Goal: Task Accomplishment & Management: Use online tool/utility

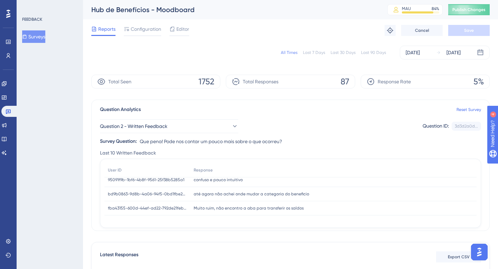
click at [45, 35] on button "Surveys" at bounding box center [33, 36] width 23 height 12
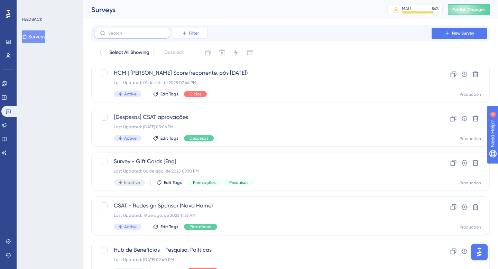
drag, startPoint x: 191, startPoint y: 34, endPoint x: 118, endPoint y: 34, distance: 72.6
click at [118, 34] on div "Filter" at bounding box center [150, 33] width 113 height 11
click at [468, 34] on span "New Survey" at bounding box center [463, 33] width 22 height 6
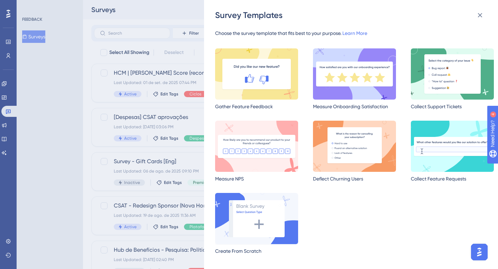
click at [263, 224] on img at bounding box center [256, 218] width 83 height 51
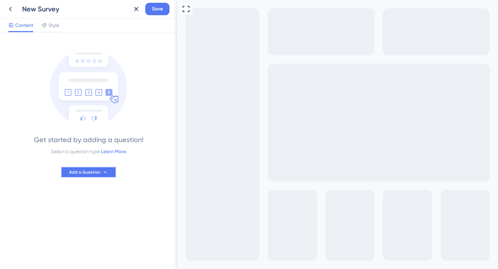
click at [92, 173] on span "Add a Question" at bounding box center [84, 172] width 31 height 6
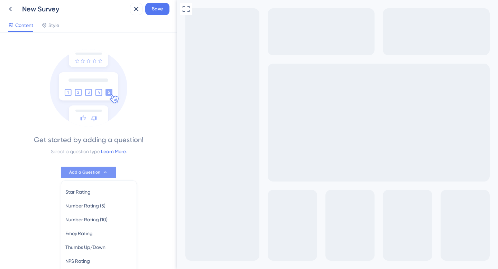
scroll to position [59, 0]
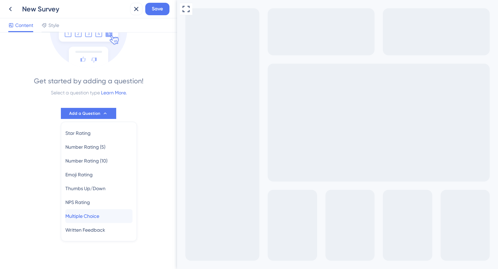
click at [94, 216] on span "Multiple Choice" at bounding box center [82, 216] width 34 height 8
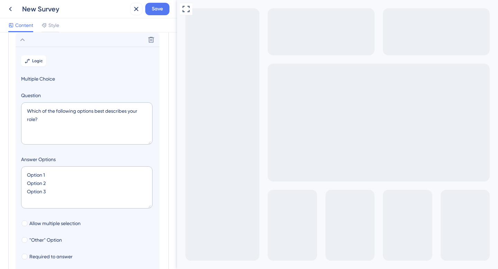
scroll to position [40, 0]
click at [70, 122] on textarea "Which of the following options best describes your role?" at bounding box center [86, 123] width 131 height 42
click at [52, 26] on span "Style" at bounding box center [53, 25] width 11 height 8
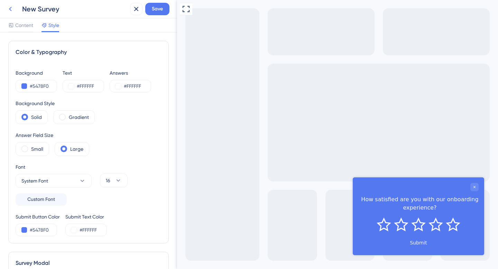
click at [11, 7] on icon at bounding box center [10, 9] width 8 height 8
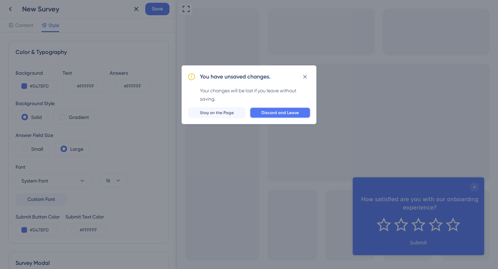
click at [277, 109] on button "Discard and Leave" at bounding box center [280, 112] width 61 height 11
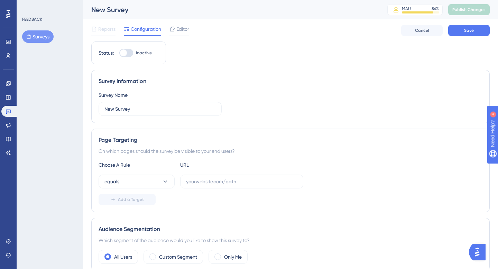
click at [38, 35] on button "Surveys" at bounding box center [37, 36] width 31 height 12
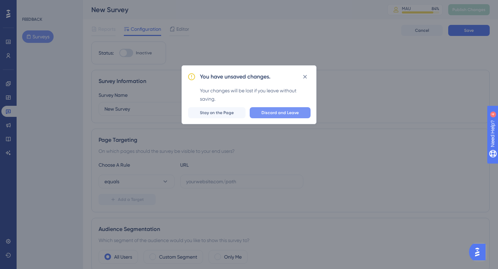
click at [287, 113] on span "Discard and Leave" at bounding box center [279, 113] width 37 height 6
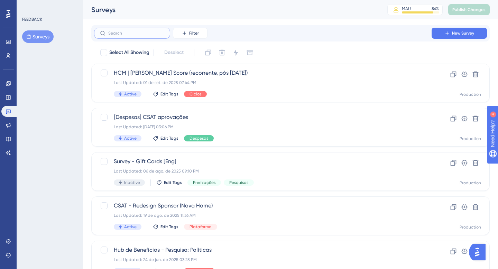
click at [145, 34] on input "text" at bounding box center [136, 33] width 56 height 5
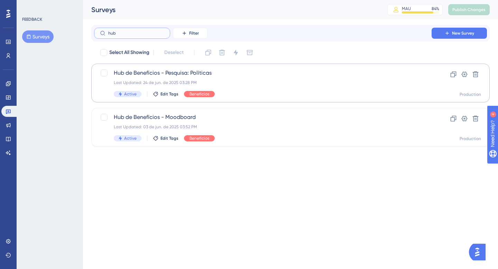
type input "hub"
click at [154, 73] on span "Hub de Benefícios - Pesquisa: Políticas" at bounding box center [263, 73] width 298 height 8
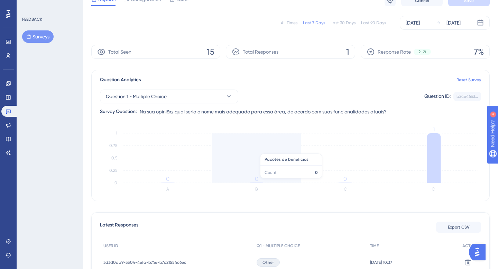
scroll to position [3, 0]
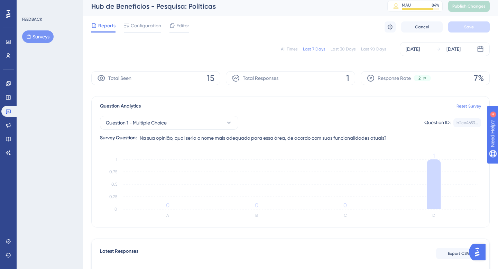
click at [293, 48] on div "All Times" at bounding box center [289, 49] width 17 height 6
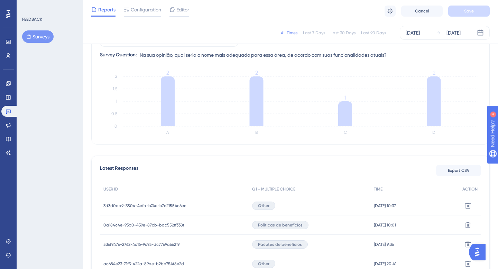
scroll to position [0, 0]
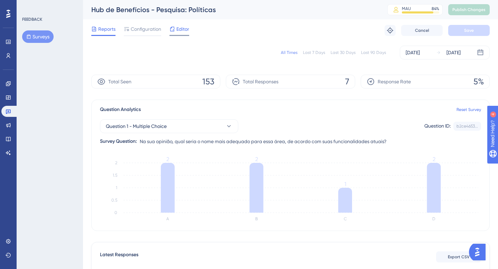
click at [180, 26] on span "Editor" at bounding box center [182, 29] width 13 height 8
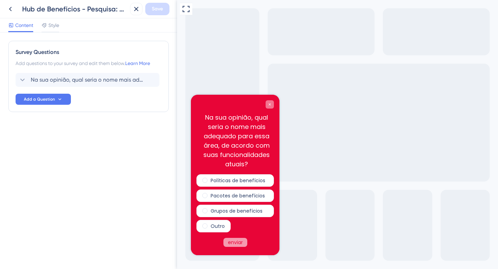
click at [270, 105] on icon "Close survey" at bounding box center [270, 104] width 2 height 2
click at [268, 104] on icon "Close survey" at bounding box center [270, 104] width 4 height 4
click at [15, 11] on button at bounding box center [10, 9] width 12 height 12
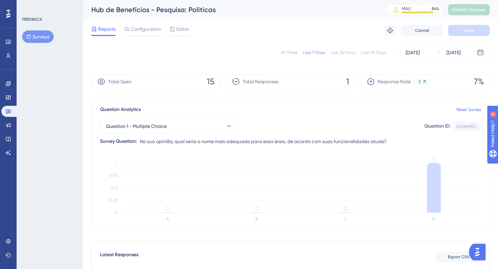
click at [39, 36] on button "Surveys" at bounding box center [37, 36] width 31 height 12
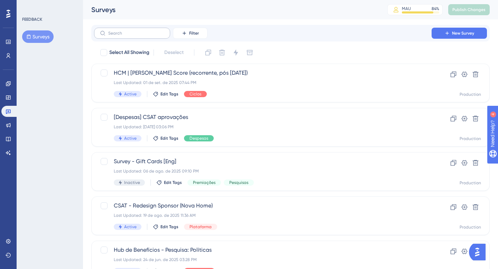
click at [141, 37] on label at bounding box center [132, 33] width 76 height 11
click at [141, 36] on input "text" at bounding box center [136, 33] width 56 height 5
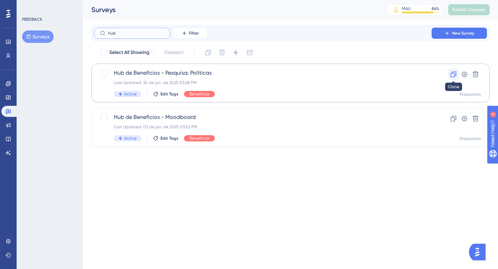
type input "hub"
click at [454, 74] on icon at bounding box center [453, 74] width 7 height 7
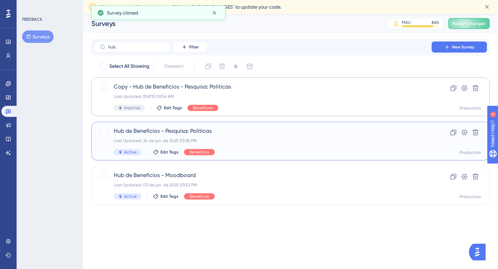
click at [259, 135] on div "Hub de Benefícios - Pesquisa: Políticas Last Updated: [DATE] 03:28 PM Active Ed…" at bounding box center [263, 141] width 298 height 28
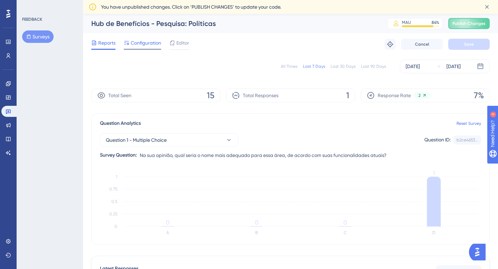
click at [151, 46] on span "Configuration" at bounding box center [146, 43] width 30 height 8
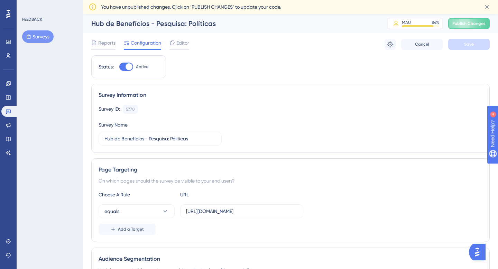
click at [130, 65] on div at bounding box center [129, 66] width 7 height 7
click at [119, 67] on input "Active" at bounding box center [119, 67] width 0 height 0
checkbox input "false"
click at [469, 40] on button "Save" at bounding box center [469, 44] width 42 height 11
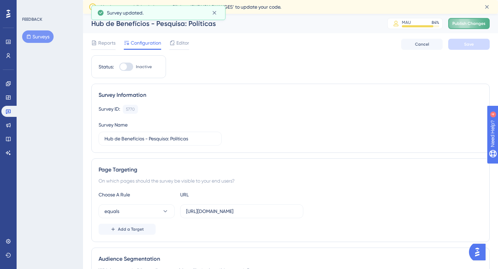
click at [465, 23] on span "Publish Changes" at bounding box center [468, 24] width 33 height 6
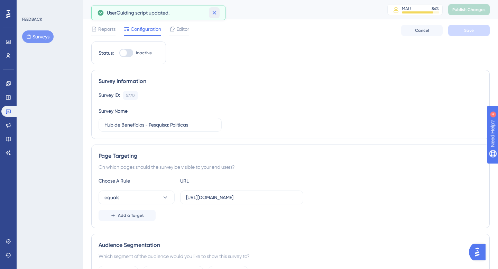
click at [213, 10] on icon at bounding box center [214, 12] width 7 height 7
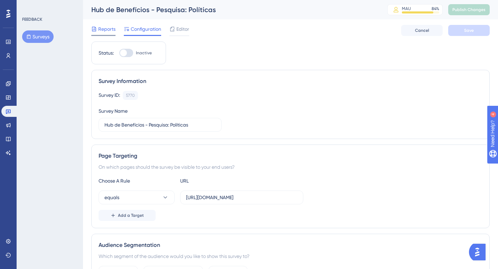
click at [104, 27] on span "Reports" at bounding box center [106, 29] width 17 height 8
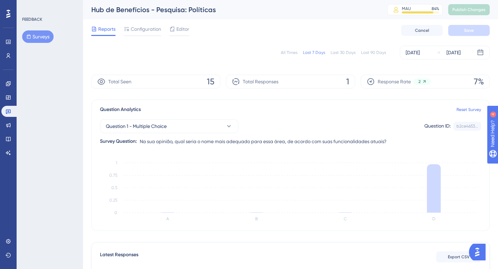
click at [33, 39] on button "Surveys" at bounding box center [37, 36] width 31 height 12
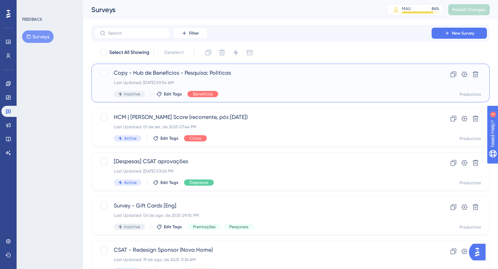
click at [165, 71] on span "Copy - Hub de Benefícios - Pesquisa: Políticas" at bounding box center [263, 73] width 298 height 8
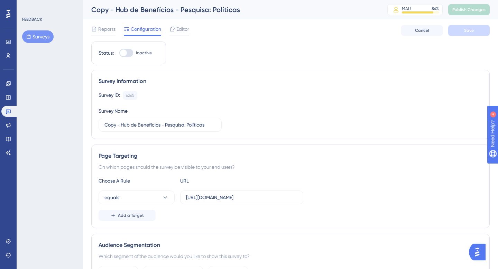
click at [197, 10] on div "Copy - Hub de Benefícios - Pesquisa: Políticas" at bounding box center [230, 10] width 279 height 10
click at [191, 31] on div "Reports Configuration Editor Cancel Save" at bounding box center [290, 30] width 398 height 22
click at [177, 29] on span "Editor" at bounding box center [182, 29] width 13 height 8
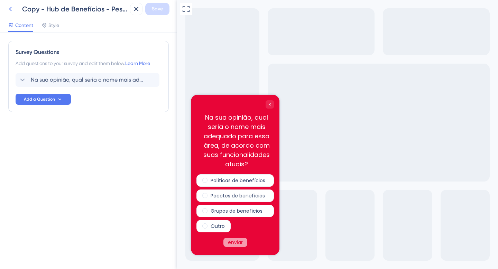
click at [12, 10] on icon at bounding box center [10, 9] width 8 height 8
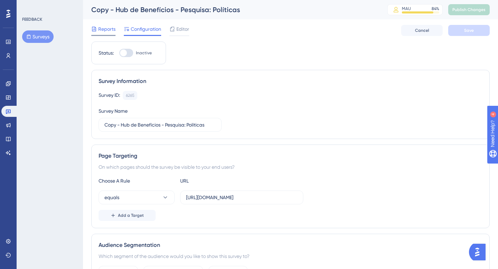
click at [105, 30] on span "Reports" at bounding box center [106, 29] width 17 height 8
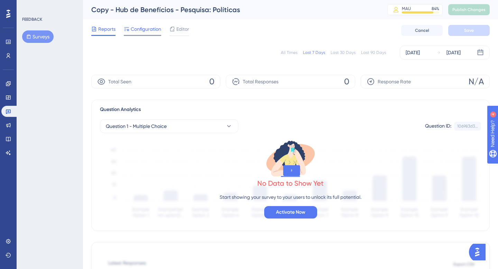
click at [145, 27] on span "Configuration" at bounding box center [146, 29] width 30 height 8
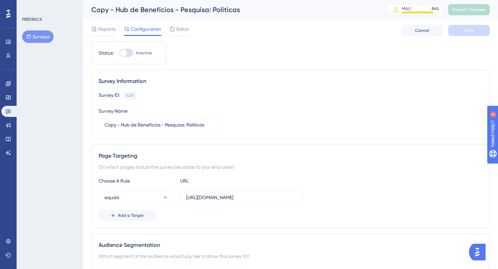
click at [180, 9] on div "Copy - Hub de Benefícios - Pesquisa: Políticas" at bounding box center [230, 10] width 279 height 10
click at [179, 9] on div "Copy - Hub de Benefícios - Pesquisa: Políticas" at bounding box center [230, 10] width 279 height 10
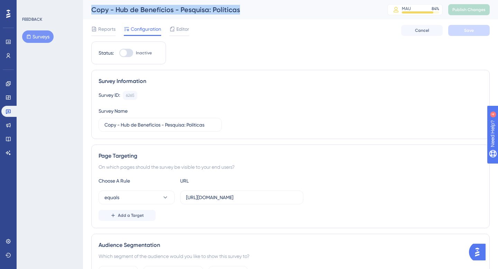
click at [179, 9] on div "Copy - Hub de Benefícios - Pesquisa: Políticas" at bounding box center [230, 10] width 279 height 10
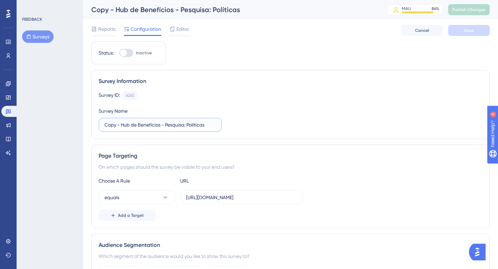
drag, startPoint x: 121, startPoint y: 124, endPoint x: 84, endPoint y: 123, distance: 37.7
drag, startPoint x: 171, startPoint y: 124, endPoint x: 210, endPoint y: 131, distance: 39.1
click at [210, 131] on label "Hub de Benefícios - Pesquisa: Políticas" at bounding box center [160, 125] width 123 height 14
type input "Hub de Benefícios - Pesquisa: Sistema de pontos"
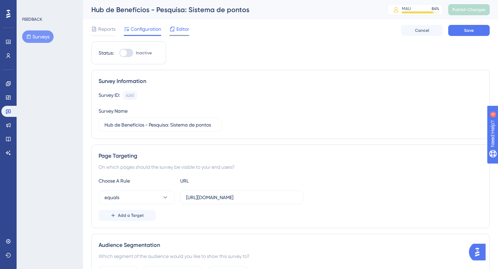
click at [185, 28] on span "Editor" at bounding box center [182, 29] width 13 height 8
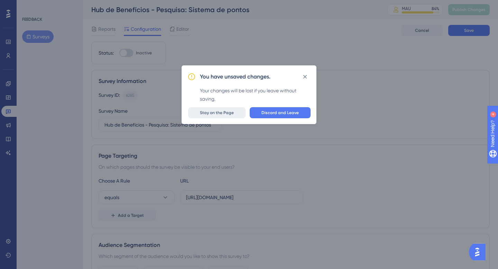
click at [221, 113] on span "Stay on the Page" at bounding box center [217, 113] width 34 height 6
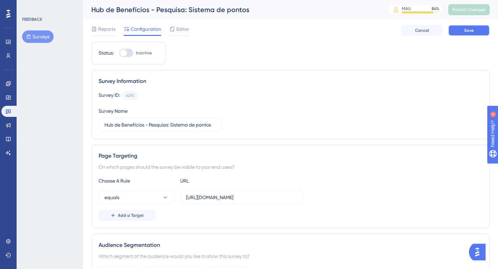
click at [465, 31] on span "Save" at bounding box center [469, 31] width 10 height 6
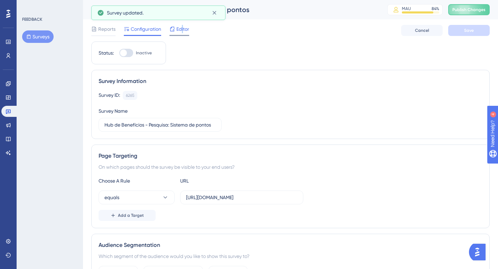
click at [182, 29] on span "Editor" at bounding box center [182, 29] width 13 height 8
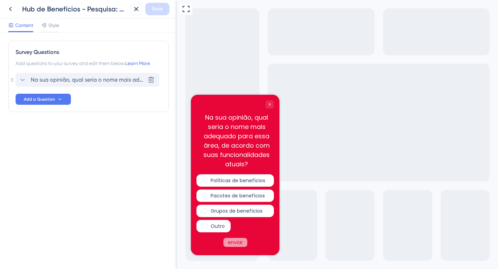
click at [63, 81] on span "Na sua opinião, qual seria o nome mais adequado para essa área, de acordo com s…" at bounding box center [88, 80] width 114 height 8
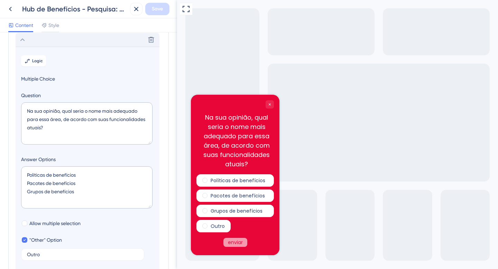
scroll to position [40, 0]
click at [59, 114] on textarea "Na sua opinião, qual seria o nome mais adequado para essa área, de acordo com s…" at bounding box center [86, 123] width 131 height 42
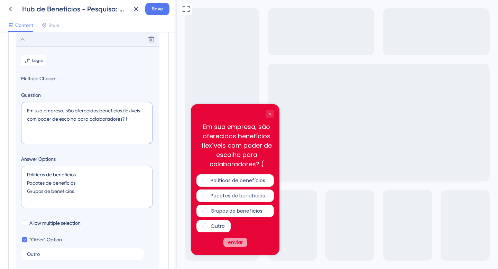
click at [71, 111] on textarea "Em sua empresa, são oferecidos benefícios flexíveis com poder de escolha para c…" at bounding box center [86, 123] width 131 height 42
drag, startPoint x: 33, startPoint y: 110, endPoint x: 18, endPoint y: 110, distance: 15.6
click at [18, 110] on section "Logic Multiple Choice Question Em sua empresa, são oferecidos benefícios flexív…" at bounding box center [88, 180] width 144 height 269
click at [62, 110] on textarea "Sua empresa, são oferecidos benefícios flexíveis com poder de escolha para cola…" at bounding box center [86, 123] width 131 height 42
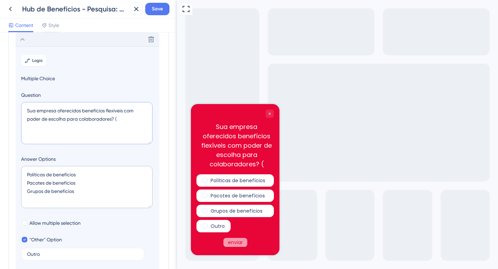
click at [81, 112] on textarea "Sua empresa oferecidos benefícios flexíveis com poder de escolha para colaborad…" at bounding box center [86, 123] width 131 height 42
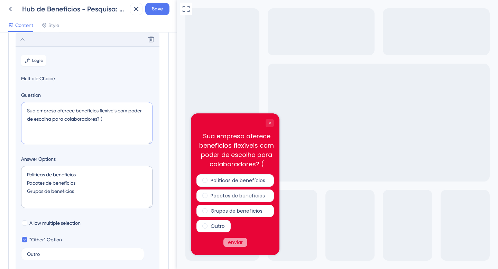
click at [116, 108] on textarea "Sua empresa oferece benefícios flexíveis com poder de escolha para colaboradore…" at bounding box center [86, 123] width 131 height 42
click at [116, 111] on textarea "Sua empresa oferece benefícios flexíveis com poder de escolha para colaboradore…" at bounding box center [86, 123] width 131 height 42
click at [56, 120] on textarea "Sua empresa oferece benefícios flexíveis, com poder de escolha para colaborador…" at bounding box center [86, 123] width 131 height 42
click at [111, 118] on textarea "Sua empresa oferece benefícios flexíveis, com poder de escolha pelos colaborado…" at bounding box center [86, 123] width 131 height 42
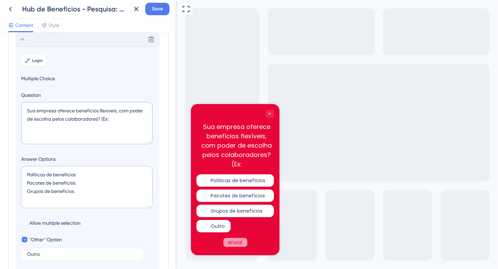
click at [114, 118] on textarea "Sua empresa oferece benefícios flexíveis, com poder de escolha pelos colaborado…" at bounding box center [86, 123] width 131 height 42
click at [84, 115] on textarea "Sua empresa oferece benefícios flexíveis, com poder de escolha pelos colaborado…" at bounding box center [86, 123] width 131 height 42
paste textarea "Quais tipos de benefícios sua empresa oferece a você?"
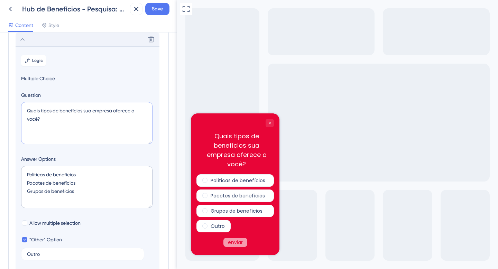
click at [135, 110] on textarea "Quais tipos de benefícios sua empresa oferece a você?" at bounding box center [86, 123] width 131 height 42
click at [66, 120] on textarea "Quais tipos de benefícios sua empresa oferece aos colaboradores você?" at bounding box center [86, 123] width 131 height 42
type textarea "Quais tipos de benefícios sua empresa oferece aos colaboradores?"
click at [80, 206] on textarea "Políticas de benefícios Pacotes de benefícios Grupos de benefícios" at bounding box center [86, 187] width 131 height 42
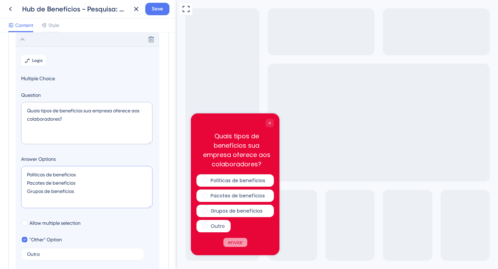
click at [80, 206] on textarea "Políticas de benefícios Pacotes de benefícios Grupos de benefícios" at bounding box center [86, 187] width 131 height 42
click at [81, 191] on textarea "Políticas de benefícios Pacotes de benefícios Grupos de benefícios" at bounding box center [86, 187] width 131 height 42
drag, startPoint x: 76, startPoint y: 193, endPoint x: 30, endPoint y: 166, distance: 53.9
click at [29, 165] on div "Answer Options Políticas de benefícios Pacotes de benefícios Grupos de benefíci…" at bounding box center [87, 183] width 133 height 56
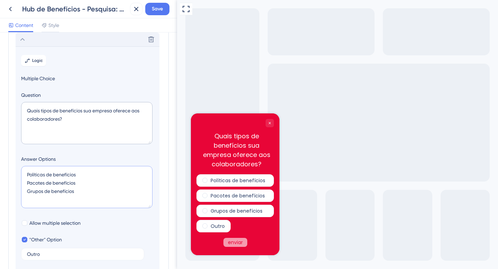
paste textarea "Vale alimentação ou refeição clássico (Alelo, VR, Sodexo, Pluxee, Ticket, etc) …"
type textarea "Vale alimentação ou refeição clássico (Alelo, VR, Sodexo, Pluxee, Ticket, etc) …"
type input "356"
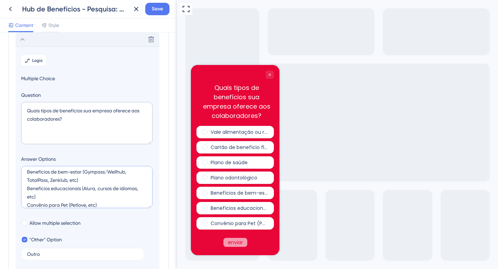
scroll to position [0, 0]
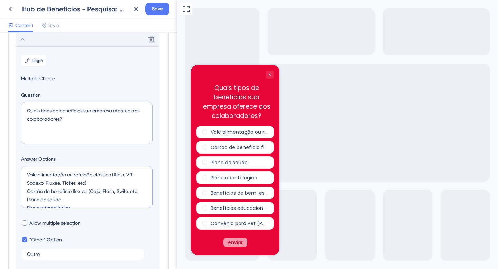
type textarea "Vale alimentação ou refeição clássico (Alelo, VR, Sodexo, Pluxee, Ticket, etc) …"
click at [31, 222] on span "Allow multiple selection" at bounding box center [54, 223] width 51 height 8
checkbox input "true"
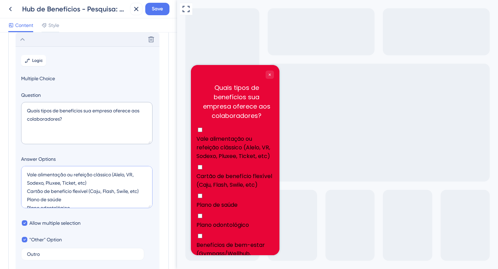
click at [60, 174] on textarea "Vale alimentação ou refeição clássico (Alelo, VR, Sodexo, Pluxee, Ticket, etc) …" at bounding box center [86, 187] width 131 height 42
click at [65, 174] on textarea "VA ou VRrefeição clássico (Alelo, VR, Sodexo, Pluxee, Ticket, etc) Cartão de be…" at bounding box center [86, 187] width 131 height 42
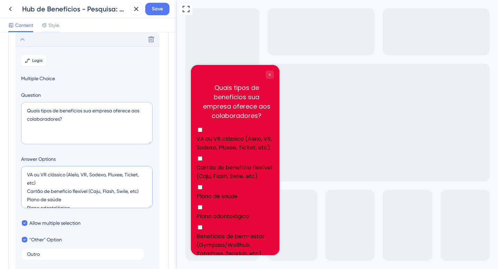
click at [63, 191] on textarea "VA ou VR clássico (Alelo, VR, Sodexo, Pluxee, Ticket, etc) Cartão de benefício …" at bounding box center [86, 187] width 131 height 42
click at [58, 192] on textarea "VA ou VR clássico (Alelo, VR, Sodexo, Pluxee, Ticket, etc) Cartão de benefício …" at bounding box center [86, 187] width 131 height 42
drag, startPoint x: 53, startPoint y: 191, endPoint x: 28, endPoint y: 191, distance: 25.2
click at [28, 191] on textarea "VA ou VR clássico (Alelo, VR, Sodexo, Pluxee, Ticket, etc) Cartão de benefício …" at bounding box center [86, 187] width 131 height 42
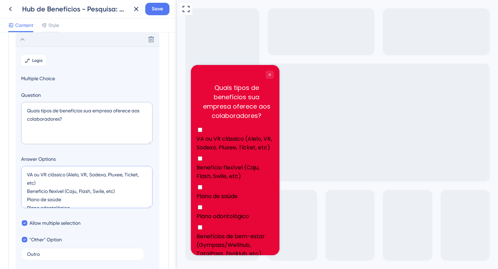
click at [37, 193] on textarea "VA ou VR clássico (Alelo, VR, Sodexo, Pluxee, Ticket, etc) Benefício flexível (…" at bounding box center [86, 187] width 131 height 42
click at [144, 176] on textarea "VA ou VR clássico (Alelo, VR, Sodexo, Pluxee, Ticket, etc) Vale flexível (Caju,…" at bounding box center [86, 187] width 131 height 42
drag, startPoint x: 34, startPoint y: 179, endPoint x: 19, endPoint y: 167, distance: 18.6
click at [19, 167] on section "Logic Multiple Choice Question Quais tipos de benefícios sua empresa oferece ao…" at bounding box center [88, 180] width 144 height 269
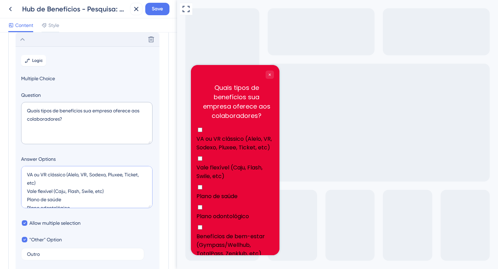
click at [113, 191] on textarea "VA ou VR clássico (Alelo, VR, Sodexo, Pluxee, Ticket, etc) Vale flexível (Caju,…" at bounding box center [86, 187] width 131 height 42
drag, startPoint x: 111, startPoint y: 193, endPoint x: 23, endPoint y: 169, distance: 91.5
click at [23, 169] on textarea "VA ou VR clássico (Alelo, VR, Sodexo, Pluxee, Ticket, etc) Vale flexível (Caju,…" at bounding box center [86, 187] width 131 height 42
click at [62, 190] on textarea "VA ou VR clássico (Alelo, VR, Sodexo, Pluxee, Ticket, etc) Vale flexível (Caju,…" at bounding box center [86, 187] width 131 height 42
drag, startPoint x: 66, startPoint y: 192, endPoint x: 134, endPoint y: 192, distance: 67.4
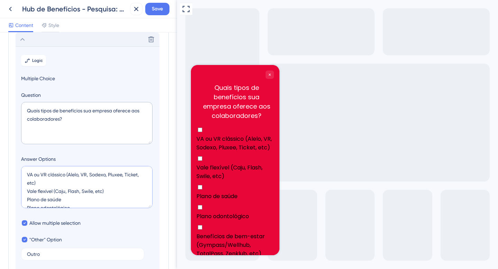
click at [134, 192] on textarea "VA ou VR clássico (Alelo, VR, Sodexo, Pluxee, Ticket, etc) Vale flexível (Caju,…" at bounding box center [86, 187] width 131 height 42
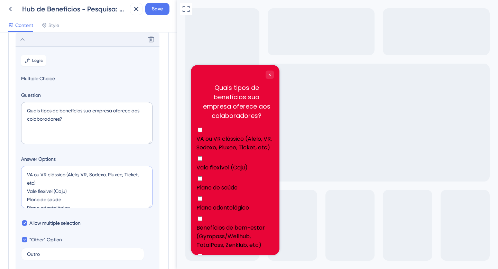
drag, startPoint x: 38, startPoint y: 184, endPoint x: 21, endPoint y: 175, distance: 19.3
click at [21, 175] on textarea "VA ou VR clássico (Alelo, VR, Sodexo, Pluxee, Ticket, etc) Vale flexível (Caju)…" at bounding box center [86, 187] width 131 height 42
click at [56, 174] on textarea "VA ou VR clássico (Alelo, VR, Sodexo, Pluxee, Ticket, etc) Vale flexível (Caju)…" at bounding box center [86, 187] width 131 height 42
drag, startPoint x: 41, startPoint y: 181, endPoint x: 22, endPoint y: 172, distance: 20.7
click at [22, 172] on textarea "VA ou VR clássico (Alelo, VR, Sodexo, Pluxee, Ticket, etc) Vale flexível (Caju)…" at bounding box center [86, 187] width 131 height 42
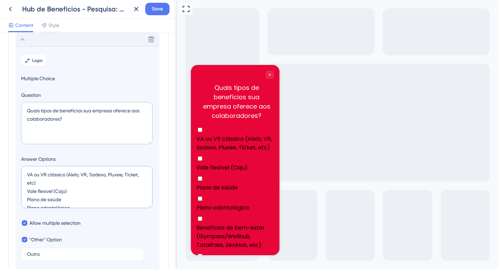
type textarea "Vale flexível (Caju) Plano de saúde Plano odontológico Benefícios de bem-estar …"
type input "312"
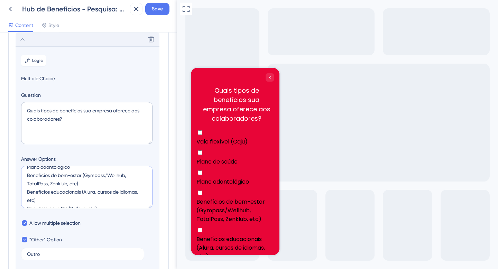
scroll to position [33, 0]
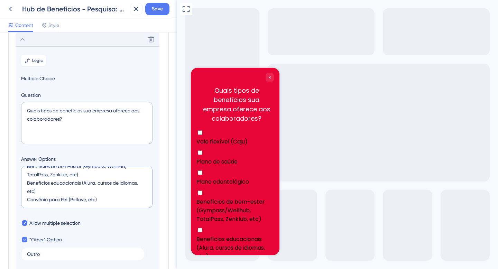
drag, startPoint x: 53, startPoint y: 184, endPoint x: 15, endPoint y: 176, distance: 39.1
click at [15, 176] on div "Survey Questions Add questions to your survey and edit them below. Learn More D…" at bounding box center [88, 170] width 160 height 341
click at [30, 184] on textarea "Vale flexível (Caju) Plano de saúde Plano odontológico Benefícios de bem-estar …" at bounding box center [86, 187] width 131 height 42
drag, startPoint x: 53, startPoint y: 184, endPoint x: 12, endPoint y: 182, distance: 40.8
click at [12, 182] on div "Survey Questions Add questions to your survey and edit them below. Learn More D…" at bounding box center [88, 170] width 160 height 341
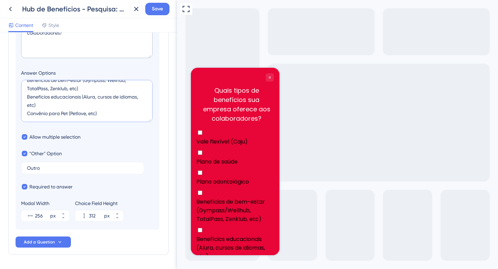
scroll to position [149, 0]
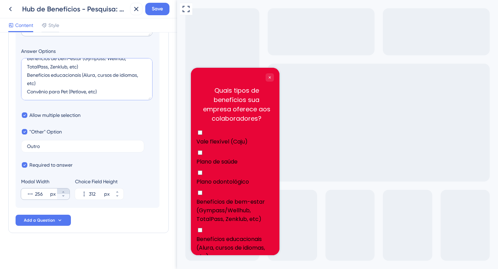
type textarea "Vale flexível (Caju) Plano de saúde Plano odontológico Benefícios de bem-estar …"
click at [65, 191] on icon at bounding box center [63, 192] width 4 height 4
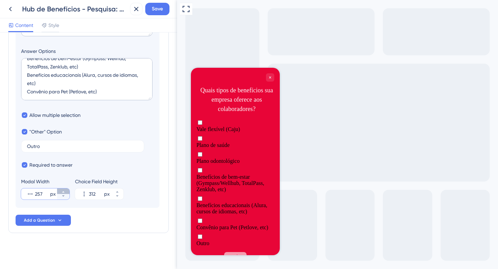
click at [65, 191] on icon at bounding box center [63, 192] width 4 height 4
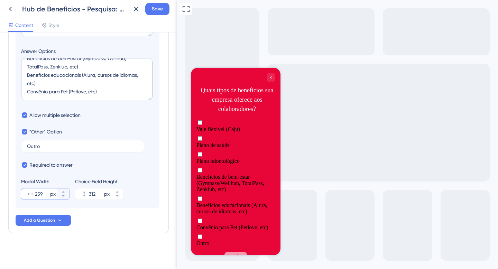
click at [43, 192] on input "259" at bounding box center [42, 194] width 14 height 8
drag, startPoint x: 43, startPoint y: 192, endPoint x: 34, endPoint y: 192, distance: 8.3
click at [34, 192] on div "259 px" at bounding box center [39, 193] width 36 height 11
click at [35, 192] on input "259" at bounding box center [42, 194] width 14 height 8
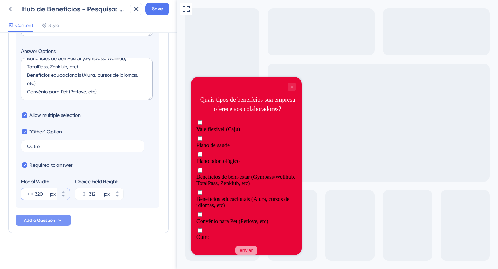
type input "320"
click at [52, 221] on span "Add a Question" at bounding box center [39, 221] width 31 height 6
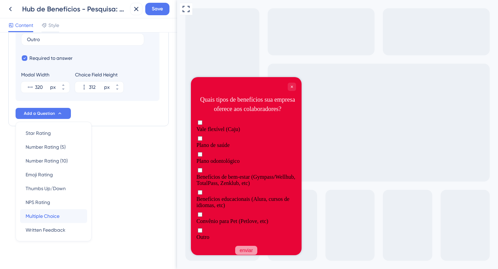
click at [59, 216] on span "Multiple Choice" at bounding box center [43, 216] width 34 height 8
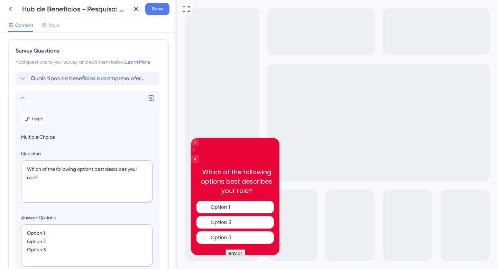
scroll to position [0, 0]
click at [58, 175] on textarea "Which of the following options best describes your role?" at bounding box center [86, 183] width 131 height 42
paste textarea "Algum desses benefícios é opcional ou possibilita escolhas? * Ex: upgrade de pl…"
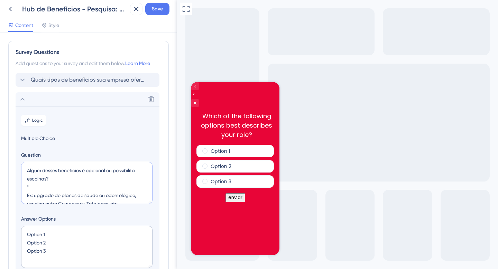
scroll to position [11, 0]
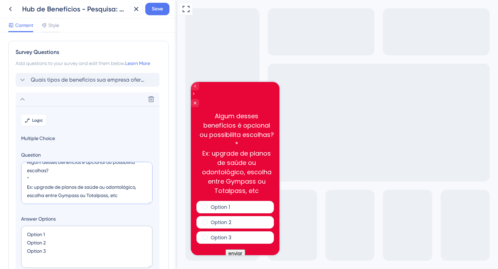
click at [51, 176] on textarea "Algum desses benefícios é opcional ou possibilita escolhas? * Ex: upgrade de pl…" at bounding box center [86, 183] width 131 height 42
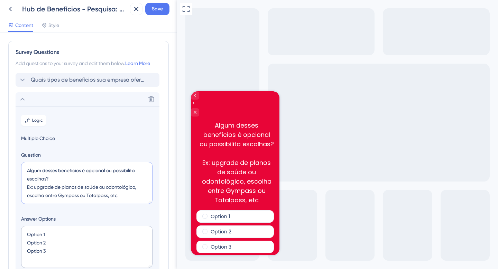
scroll to position [8, 0]
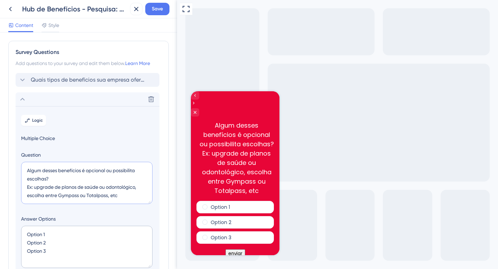
click at [47, 169] on textarea "Algum desses benefícios é opcional ou possibilita escolhas? Ex: upgrade de plan…" at bounding box center [86, 183] width 131 height 42
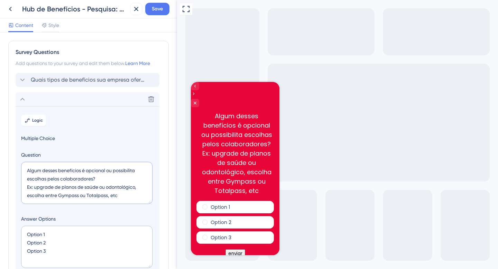
drag, startPoint x: 27, startPoint y: 178, endPoint x: 141, endPoint y: 186, distance: 114.7
click at [141, 186] on textarea "Algum desses benefícios é opcional ou possibilita escolhas pelos colaboradores?…" at bounding box center [86, 183] width 131 height 42
click at [134, 188] on textarea "Algum desses benefícios é opcional ou possibilita escolhas pelos colaboradores?…" at bounding box center [86, 183] width 131 height 42
drag, startPoint x: 121, startPoint y: 190, endPoint x: 25, endPoint y: 179, distance: 97.1
click at [25, 179] on textarea "Algum desses benefícios é opcional ou possibilita escolhas pelos colaboradores?…" at bounding box center [86, 183] width 131 height 42
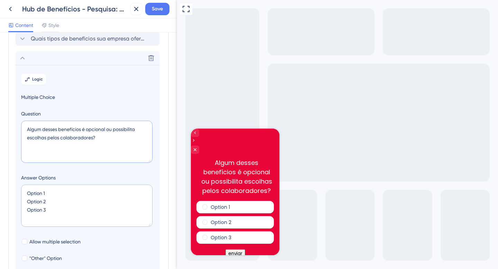
scroll to position [44, 0]
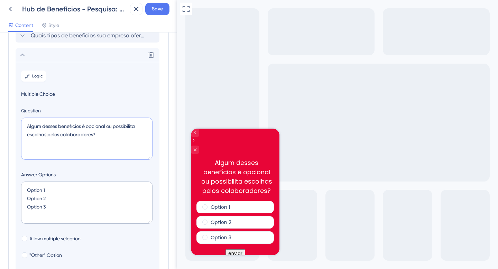
type textarea "Algum desses benefícios é opcional ou possibilita escolhas pelos colaboradores?"
drag, startPoint x: 47, startPoint y: 192, endPoint x: 25, endPoint y: 190, distance: 22.2
click at [25, 190] on textarea "Option 1 Option 2 Option 3" at bounding box center [86, 203] width 131 height 42
drag, startPoint x: 37, startPoint y: 200, endPoint x: 11, endPoint y: 199, distance: 26.3
click at [11, 199] on div "Survey Questions Add questions to your survey and edit them below. Learn More Q…" at bounding box center [88, 168] width 160 height 343
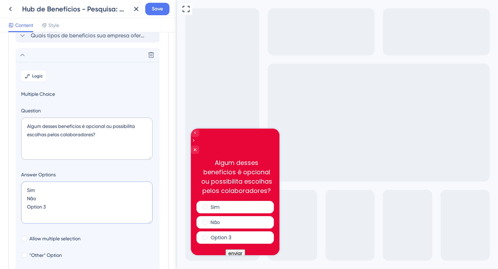
drag, startPoint x: 56, startPoint y: 207, endPoint x: 16, endPoint y: 207, distance: 40.5
click at [16, 207] on section "Logic Multiple Choice Question Algum desses benefícios é opcional ou possibilit…" at bounding box center [88, 188] width 144 height 253
type textarea "Sim Não"
type input "84"
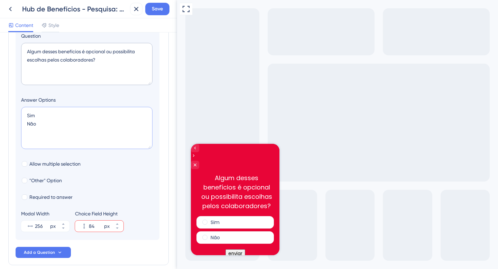
scroll to position [121, 0]
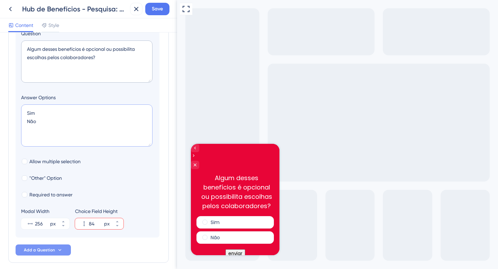
type textarea "Sim Não"
click at [50, 250] on span "Add a Question" at bounding box center [39, 250] width 31 height 6
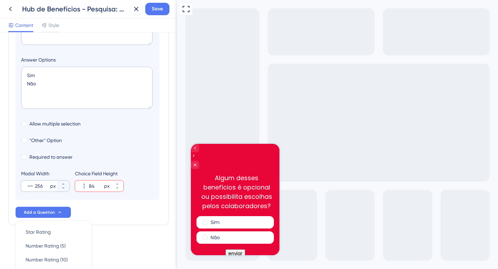
scroll to position [145, 0]
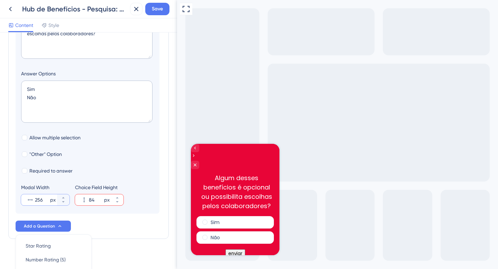
click at [40, 198] on input "256" at bounding box center [42, 200] width 14 height 8
click at [40, 197] on input "256" at bounding box center [42, 200] width 14 height 8
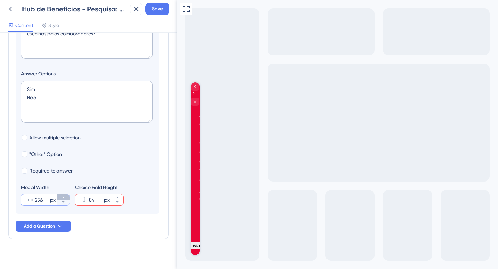
click at [64, 199] on icon at bounding box center [63, 198] width 4 height 4
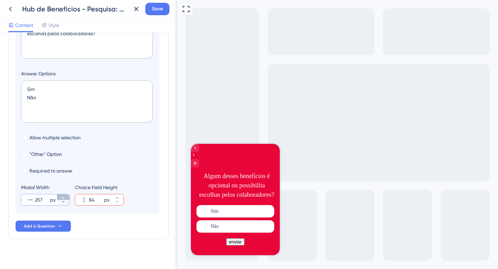
click at [64, 199] on icon at bounding box center [63, 198] width 4 height 4
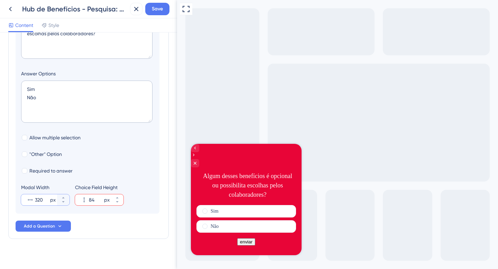
scroll to position [151, 0]
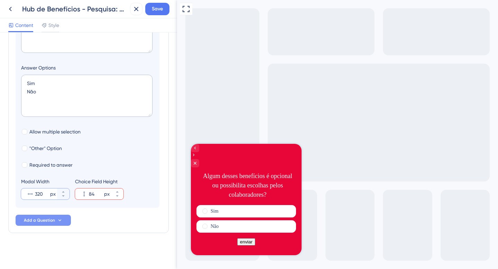
type input "320"
click at [45, 220] on span "Add a Question" at bounding box center [39, 221] width 31 height 6
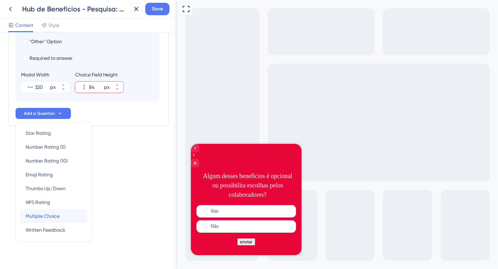
click at [56, 214] on span "Multiple Choice" at bounding box center [43, 216] width 34 height 8
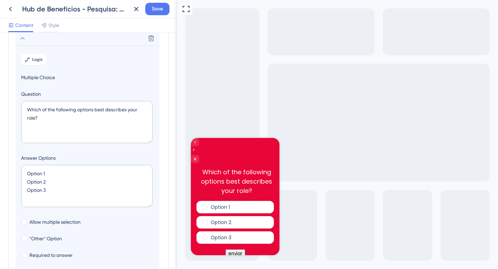
scroll to position [79, 0]
drag, startPoint x: 40, startPoint y: 119, endPoint x: 27, endPoint y: 111, distance: 15.3
click at [27, 111] on textarea "Which of the following options best describes your role?" at bounding box center [86, 123] width 131 height 42
click at [50, 181] on textarea "Option 1 Option 2 Option 3" at bounding box center [86, 187] width 131 height 42
click at [65, 116] on textarea "Which of the following options best describes your role?" at bounding box center [86, 123] width 131 height 42
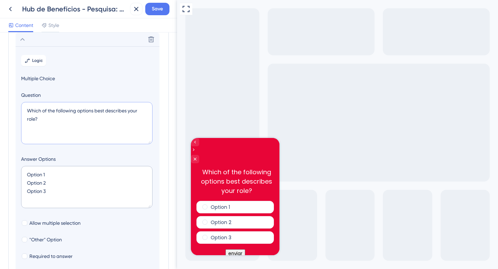
click at [65, 116] on textarea "Which of the following options best describes your role?" at bounding box center [86, 123] width 131 height 42
paste textarea "Existe algum sistema de pontos utilizado na escolha desses benefícios?"
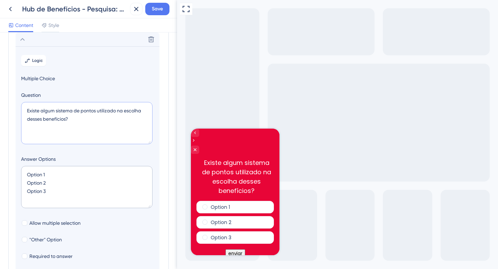
type textarea "Existe algum sistema de pontos utilizado na escolha desses benefícios?"
drag, startPoint x: 49, startPoint y: 191, endPoint x: 25, endPoint y: 169, distance: 33.3
click at [25, 169] on textarea "Option 1 Option 2 Option 3" at bounding box center [86, 187] width 131 height 42
type textarea "S"
type input "40"
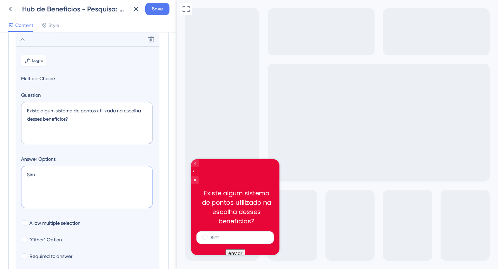
type textarea "Sim N"
type input "84"
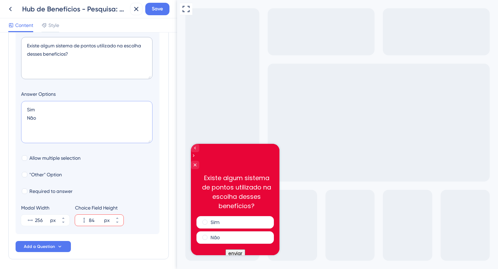
scroll to position [171, 0]
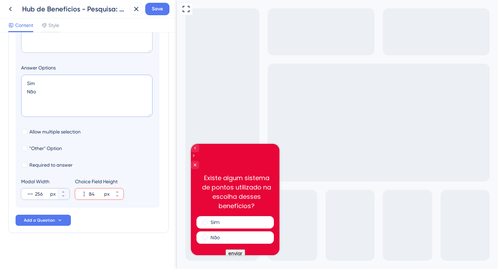
type textarea "Sim Não"
click at [43, 193] on input "256" at bounding box center [42, 194] width 14 height 8
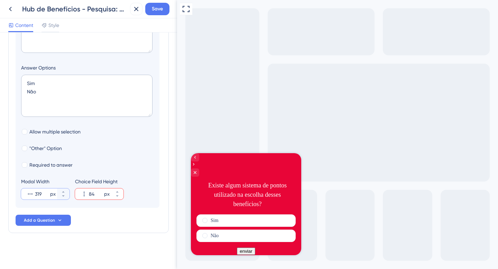
type input "320"
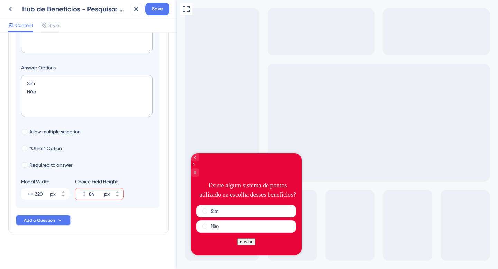
click at [45, 220] on span "Add a Question" at bounding box center [39, 221] width 31 height 6
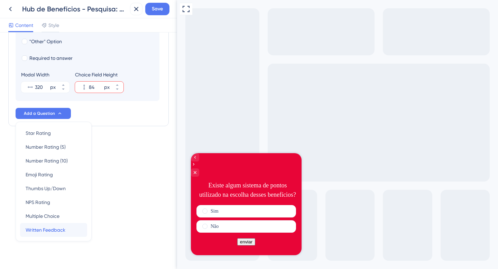
click at [53, 230] on span "Written Feedback" at bounding box center [46, 230] width 40 height 8
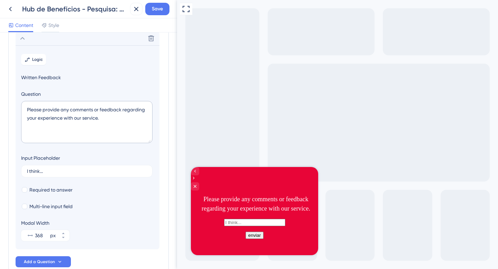
scroll to position [99, 0]
click at [55, 189] on span "Required to answer" at bounding box center [50, 191] width 43 height 8
click at [46, 190] on span "Required to answer" at bounding box center [50, 191] width 43 height 8
checkbox input "false"
click at [84, 116] on textarea "Please provide any comments or feedback regarding your experience with our serv…" at bounding box center [86, 123] width 131 height 42
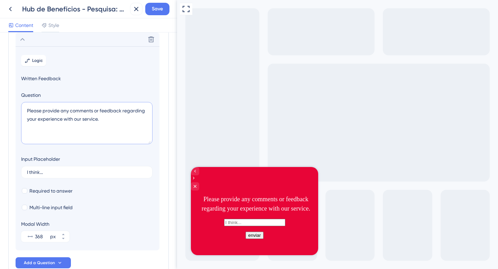
click at [84, 116] on textarea "Please provide any comments or feedback regarding your experience with our serv…" at bounding box center [86, 123] width 131 height 42
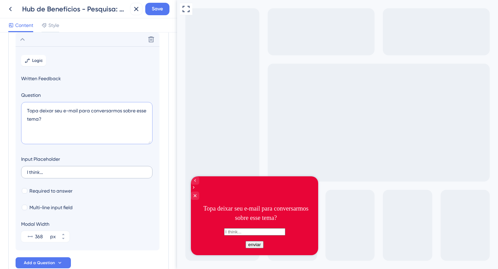
type textarea "Topa deixar seu e-mail para conversarmos sobre esse tema?"
click at [45, 169] on label "I think..." at bounding box center [86, 172] width 131 height 12
click at [45, 170] on input "I think..." at bounding box center [87, 172] width 120 height 5
click at [45, 169] on label "I think..." at bounding box center [86, 172] width 131 height 12
click at [45, 170] on input "I think..." at bounding box center [87, 172] width 120 height 5
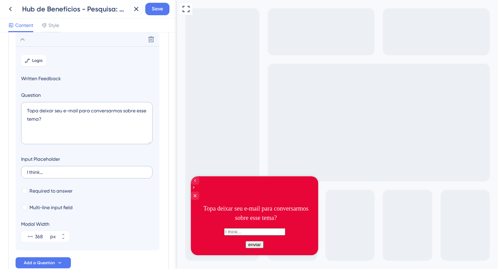
click at [45, 169] on label "I think..." at bounding box center [86, 172] width 131 height 12
click at [45, 170] on input "I think..." at bounding box center [87, 172] width 120 height 5
drag, startPoint x: 50, startPoint y: 173, endPoint x: 21, endPoint y: 172, distance: 28.7
click at [21, 172] on label "I think..." at bounding box center [86, 172] width 131 height 12
click at [27, 172] on input "I think..." at bounding box center [87, 172] width 120 height 5
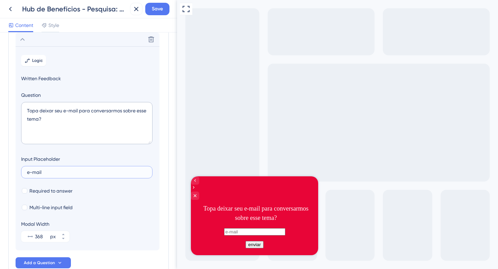
scroll to position [141, 0]
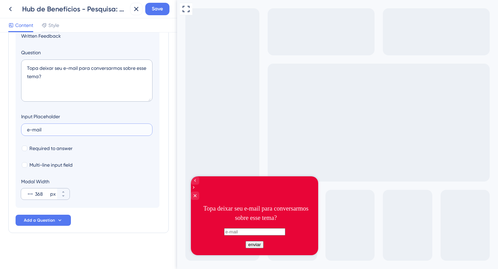
type input "e-mail"
click at [41, 194] on input "368" at bounding box center [42, 194] width 14 height 8
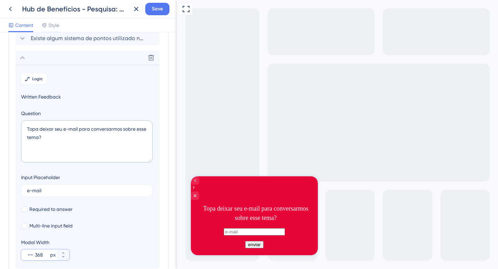
scroll to position [79, 0]
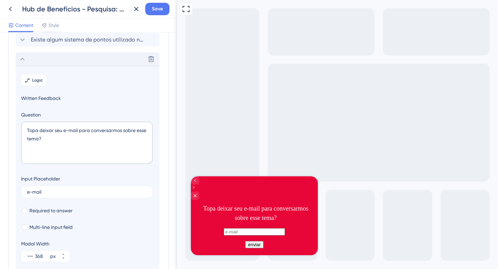
click at [22, 59] on icon at bounding box center [22, 59] width 8 height 8
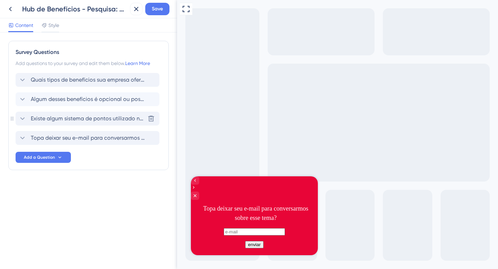
click at [116, 119] on span "Existe algum sistema de pontos utilizado na escolha desses benefícios?" at bounding box center [88, 118] width 114 height 8
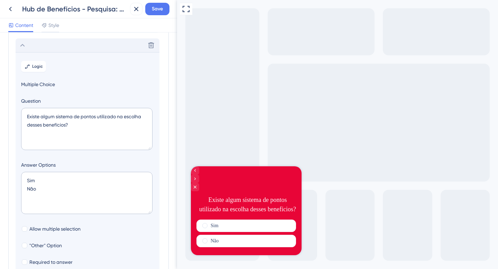
scroll to position [79, 0]
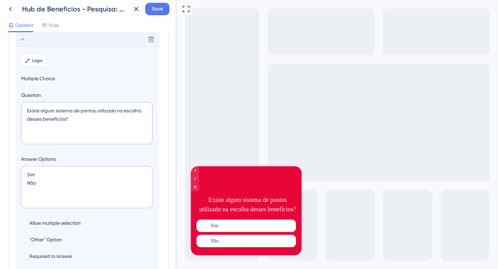
click at [66, 119] on textarea "Existe algum sistema de pontos utilizado na escolha desses benefícios?" at bounding box center [86, 123] width 131 height 42
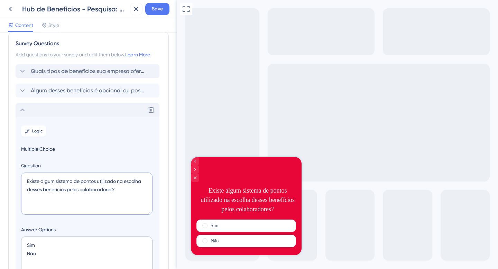
scroll to position [0, 0]
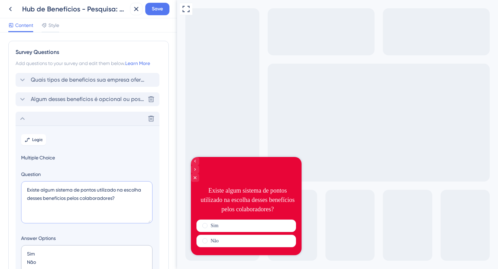
type textarea "Existe algum sistema de pontos utilizado na escolha desses benefícios pelos col…"
click at [119, 98] on span "Algum desses benefícios é opcional ou possibilita escolhas pelos colaboradores?" at bounding box center [88, 99] width 114 height 8
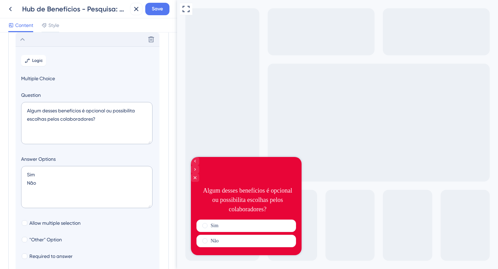
scroll to position [8, 0]
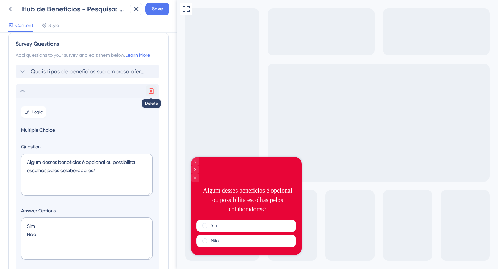
click at [154, 89] on icon at bounding box center [151, 91] width 7 height 7
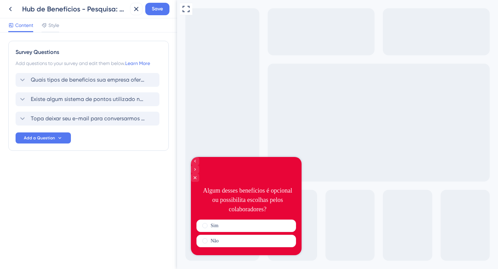
scroll to position [0, 0]
click at [104, 120] on span "Topa deixar seu e-mail para conversarmos sobre esse tema?" at bounding box center [88, 118] width 114 height 8
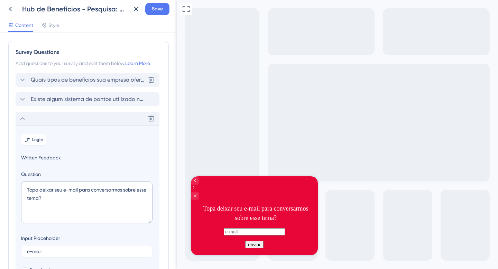
click at [92, 83] on span "Quais tipos de benefícios sua empresa oferece aos colaboradores?" at bounding box center [88, 80] width 114 height 8
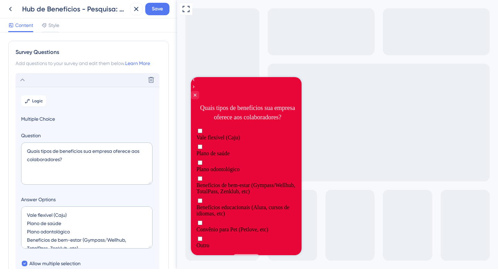
click at [23, 80] on icon at bounding box center [22, 80] width 8 height 8
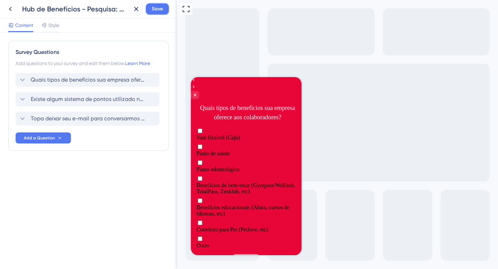
click at [156, 9] on span "Save" at bounding box center [157, 9] width 11 height 8
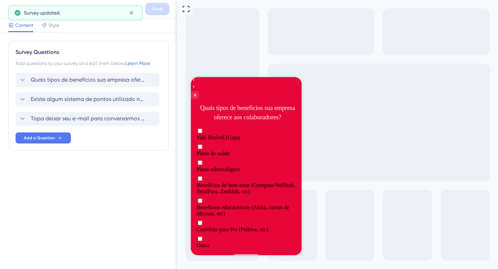
click at [231, 135] on span "Vale flexível (Caju)" at bounding box center [218, 138] width 44 height 6
checkbox input "true"
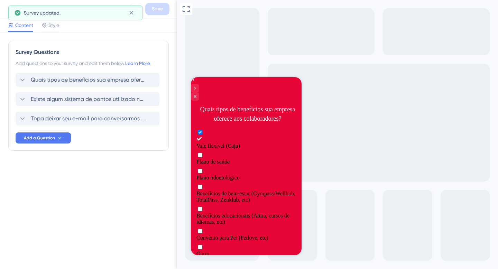
click at [225, 175] on span "Plano odontológico" at bounding box center [217, 178] width 43 height 6
checkbox input "true"
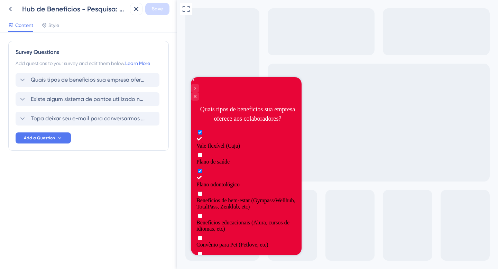
click at [224, 197] on span "Benefícios de bem-estar (Gympass/Wellhub, TotalPass, Zenklub, etc)" at bounding box center [245, 203] width 99 height 12
checkbox input "true"
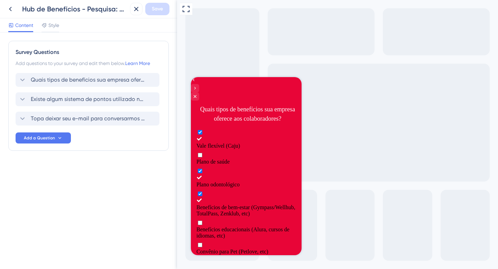
click at [227, 227] on span "Benefícios educacionais (Alura, cursos de idiomas, etc)" at bounding box center [242, 233] width 93 height 12
checkbox input "true"
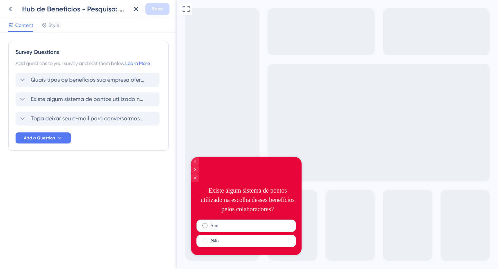
click at [225, 223] on div "Sim" at bounding box center [246, 226] width 100 height 12
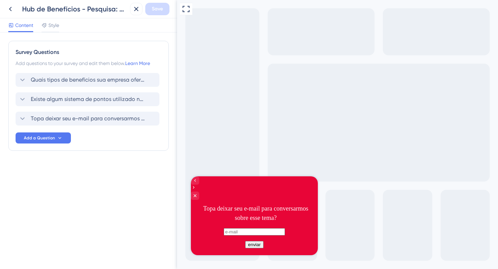
click at [256, 241] on button "enviar" at bounding box center [254, 244] width 18 height 7
click at [256, 242] on button "enviar" at bounding box center [254, 244] width 18 height 7
click at [252, 228] on input "text" at bounding box center [254, 231] width 61 height 7
click at [262, 245] on button "enviar" at bounding box center [254, 244] width 18 height 7
click at [252, 243] on button "enviar" at bounding box center [254, 244] width 18 height 7
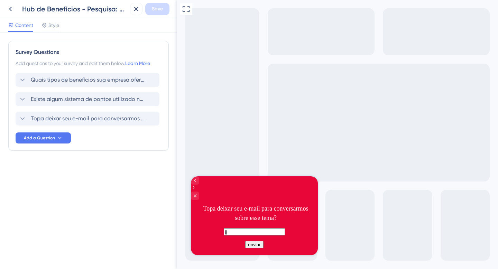
click at [252, 243] on button "enviar" at bounding box center [254, 244] width 18 height 7
click at [248, 230] on label "jj" at bounding box center [254, 232] width 61 height 6
click at [248, 230] on input "jj" at bounding box center [254, 231] width 61 height 7
click at [248, 230] on label "jj" at bounding box center [254, 232] width 61 height 6
click at [248, 230] on input "jj" at bounding box center [254, 231] width 61 height 7
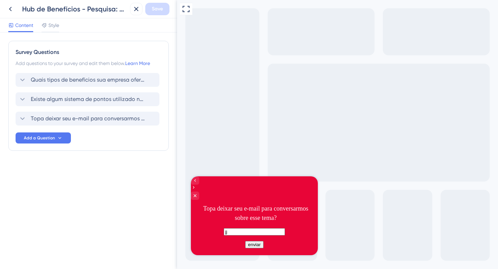
click at [245, 228] on input "jj" at bounding box center [254, 231] width 61 height 7
type input "j"
click at [100, 101] on span "Existe algum sistema de pontos utilizado na escolha desses benefícios pelos col…" at bounding box center [88, 99] width 114 height 8
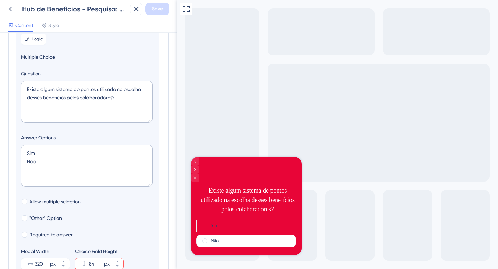
scroll to position [78, 0]
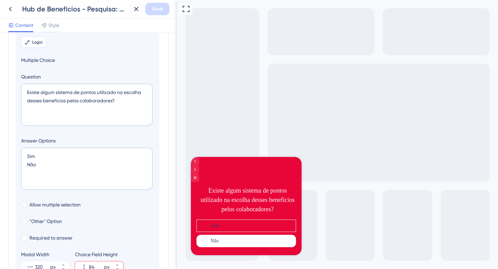
click at [39, 46] on button "Logic" at bounding box center [33, 42] width 25 height 11
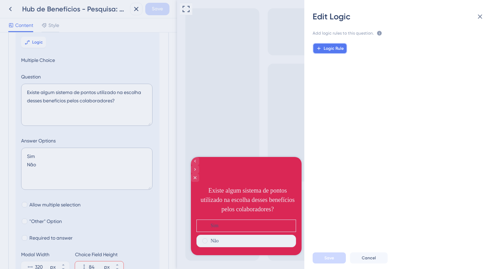
click at [333, 50] on span "Logic Rule" at bounding box center [334, 49] width 20 height 6
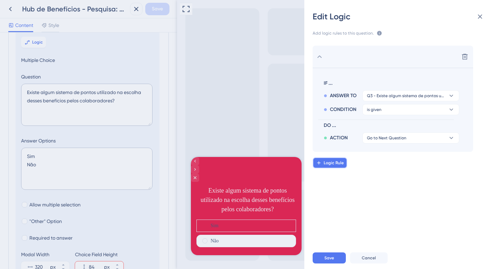
click at [337, 161] on span "Logic Rule" at bounding box center [334, 163] width 20 height 6
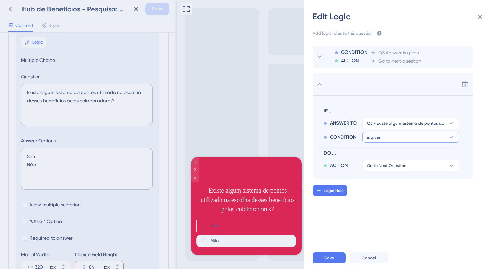
click at [410, 129] on button "is given" at bounding box center [410, 123] width 97 height 11
click at [401, 171] on div "is not given is not given" at bounding box center [411, 171] width 82 height 14
click at [408, 123] on span "Q3 - Existe algum sistema de pontos utilizado na escolha desses benefícios pelo…" at bounding box center [406, 124] width 78 height 6
click at [404, 123] on span "Q3 - Existe algum sistema de pontos utilizado na escolha desses benefícios pelo…" at bounding box center [406, 124] width 78 height 6
click at [399, 125] on span "Q3 - Existe algum sistema de pontos utilizado na escolha desses benefícios pelo…" at bounding box center [406, 124] width 78 height 6
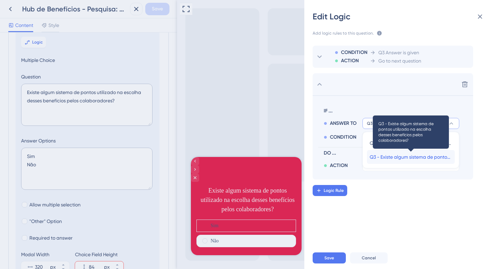
click at [401, 158] on span "Q3 - Existe algum sistema de pontos utilizado na escolha desses benefícios pelo…" at bounding box center [411, 157] width 82 height 8
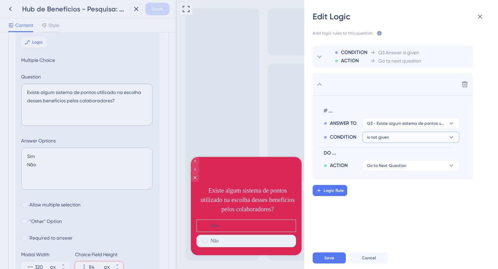
click at [396, 129] on button "is not given" at bounding box center [410, 123] width 97 height 11
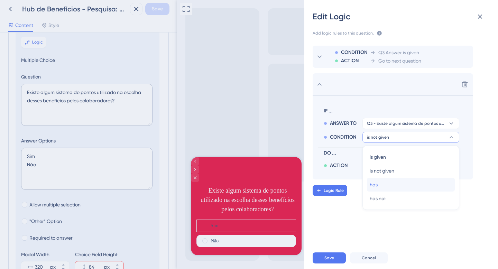
click at [390, 183] on div "has has" at bounding box center [411, 185] width 82 height 14
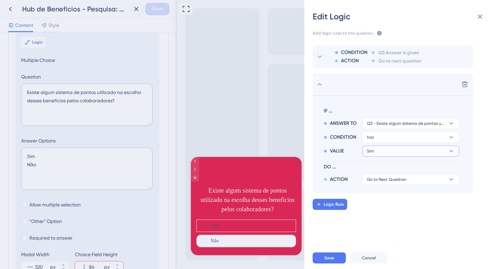
click at [389, 129] on button "Sim" at bounding box center [410, 123] width 97 height 11
click at [390, 183] on div "Não Não" at bounding box center [411, 185] width 82 height 14
click at [397, 178] on span "Go to Next Question" at bounding box center [386, 180] width 39 height 6
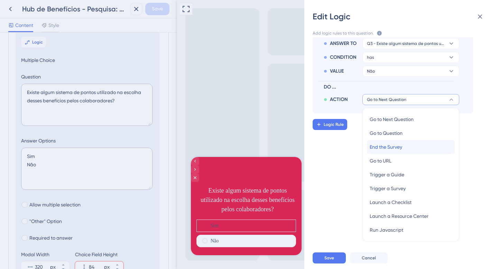
click at [402, 147] on span "End the Survey" at bounding box center [386, 147] width 33 height 8
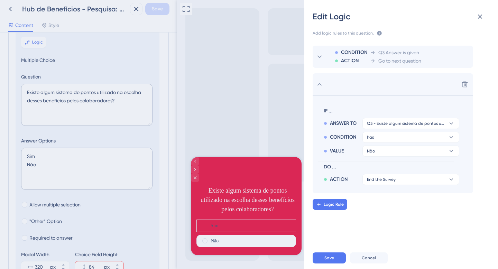
scroll to position [0, 0]
click at [318, 82] on icon at bounding box center [319, 84] width 8 height 8
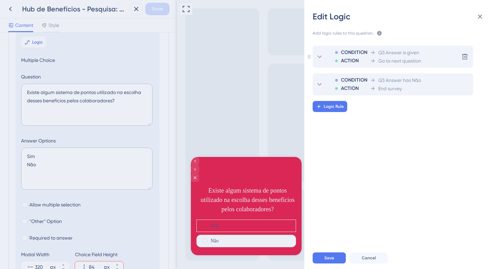
click at [321, 55] on icon at bounding box center [319, 57] width 8 height 8
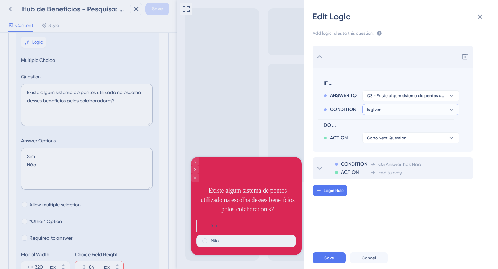
click at [412, 101] on button "is given" at bounding box center [410, 95] width 97 height 11
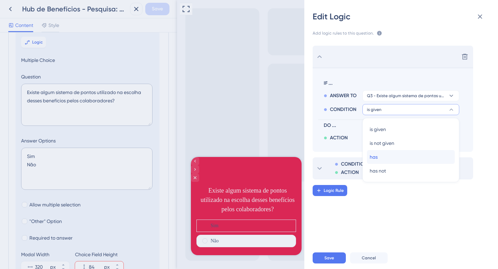
click at [407, 154] on div "has has" at bounding box center [411, 157] width 82 height 14
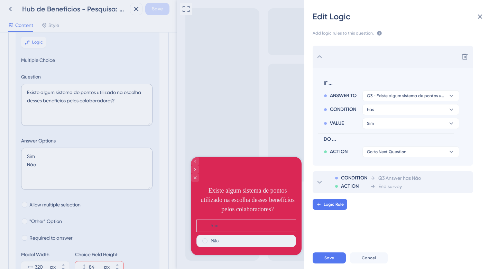
click at [320, 58] on icon at bounding box center [319, 57] width 8 height 8
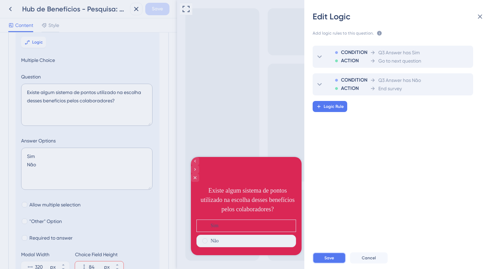
click at [329, 257] on span "Save" at bounding box center [329, 258] width 10 height 6
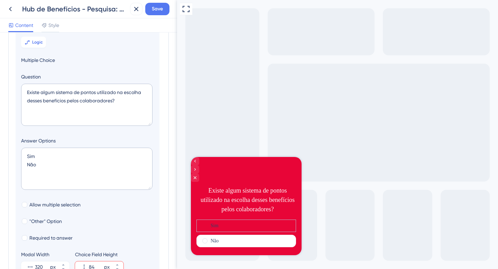
click at [244, 222] on div "Sim" at bounding box center [246, 226] width 100 height 12
click at [249, 239] on div "Não" at bounding box center [246, 241] width 100 height 12
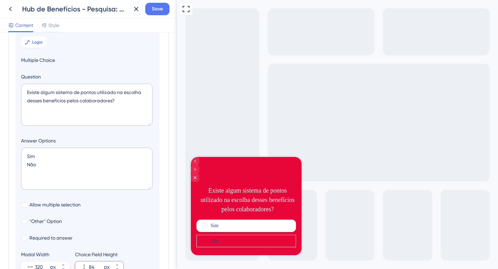
click at [313, 222] on div "Full Screen Preview" at bounding box center [337, 134] width 321 height 269
click at [198, 167] on icon "Go to Question 3" at bounding box center [195, 170] width 6 height 6
click at [198, 164] on icon "Go to Question 1" at bounding box center [195, 161] width 6 height 6
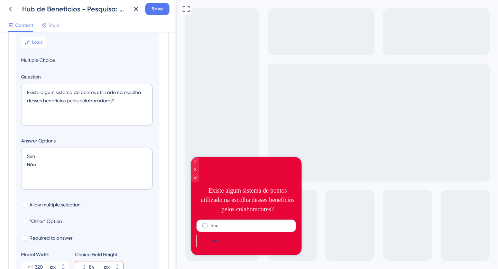
click at [226, 229] on div "Sim" at bounding box center [246, 226] width 100 height 12
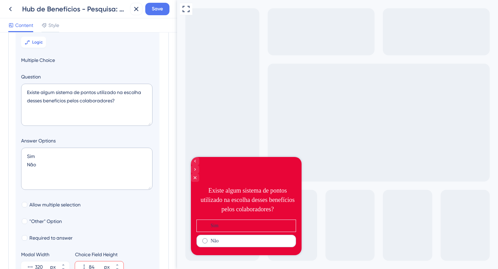
click at [231, 239] on div "Não" at bounding box center [246, 241] width 100 height 12
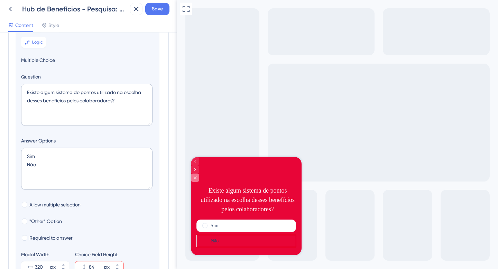
click at [198, 175] on icon "Close survey" at bounding box center [195, 178] width 6 height 6
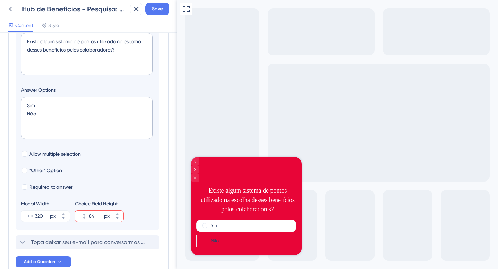
scroll to position [171, 0]
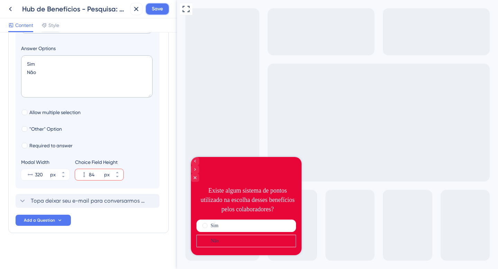
click at [159, 10] on span "Save" at bounding box center [157, 9] width 11 height 8
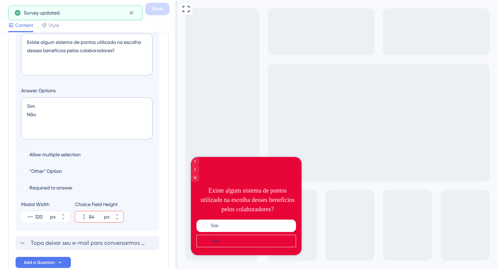
scroll to position [71, 0]
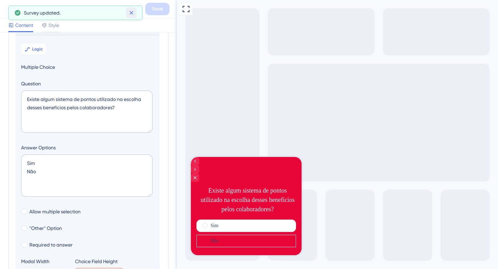
click at [131, 13] on icon at bounding box center [131, 13] width 4 height 4
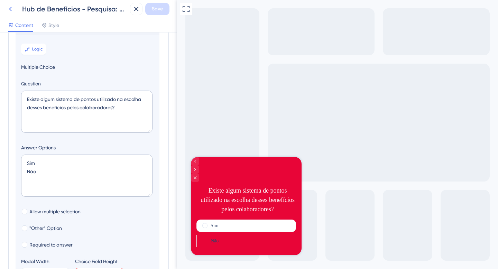
click at [11, 6] on icon at bounding box center [10, 9] width 8 height 8
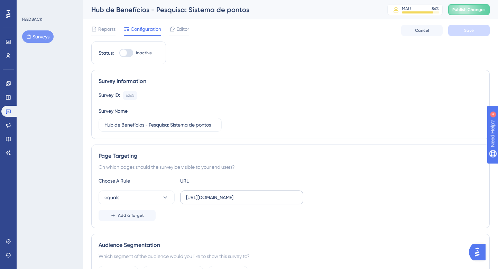
click at [251, 193] on label "[URL][DOMAIN_NAME]" at bounding box center [241, 198] width 123 height 14
click at [251, 194] on input "[URL][DOMAIN_NAME]" at bounding box center [241, 198] width 111 height 8
type input "[URL][DOMAIN_NAME]"
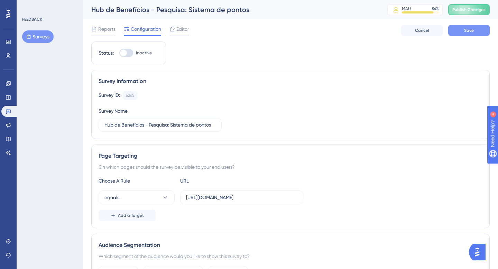
click at [471, 30] on span "Save" at bounding box center [469, 31] width 10 height 6
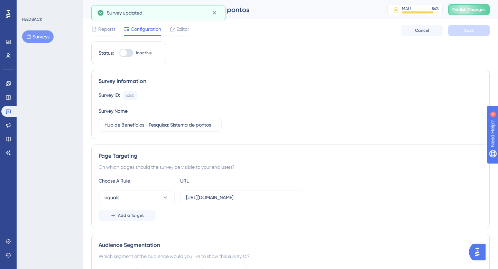
click at [126, 53] on div at bounding box center [123, 52] width 7 height 7
click at [119, 53] on input "Inactive" at bounding box center [119, 53] width 0 height 0
checkbox input "true"
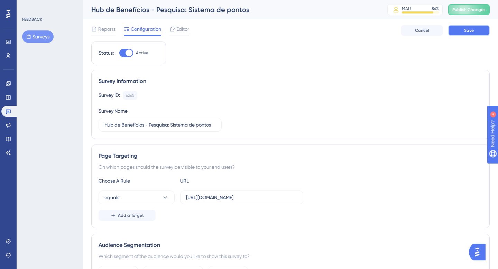
click at [471, 31] on span "Save" at bounding box center [469, 31] width 10 height 6
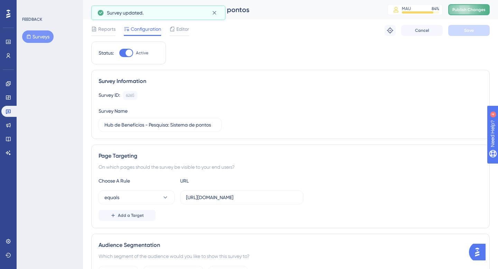
click at [464, 10] on button "Publish Changes" at bounding box center [469, 9] width 42 height 11
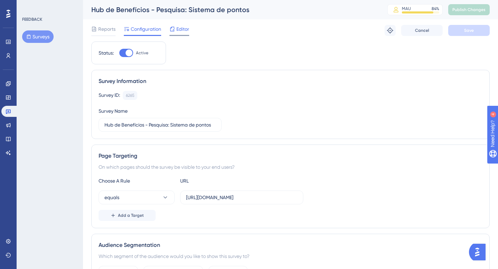
click at [180, 29] on span "Editor" at bounding box center [182, 29] width 13 height 8
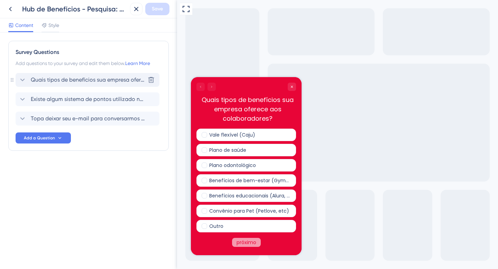
click at [70, 80] on span "Quais tipos de benefícios sua empresa oferece aos colaboradores?" at bounding box center [88, 80] width 114 height 8
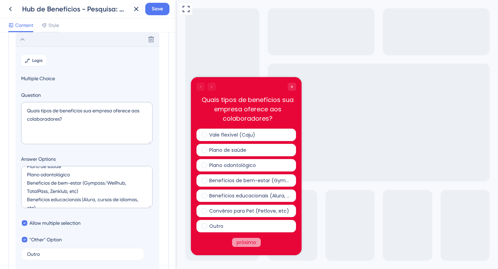
scroll to position [33, 0]
click at [81, 183] on textarea "Vale flexível (Caju) Plano de saúde Plano odontológico Benefícios de bem-estar …" at bounding box center [86, 187] width 131 height 42
type textarea "Vale flexível (Caju) Plano de saúde Plano odontológico Benefícios de bem-estar …"
type input "356"
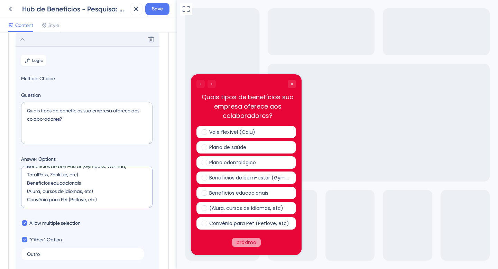
type textarea "Vale flexível (Caju) Plano de saúde Plano odontológico Benefícios de bem-estar …"
type input "312"
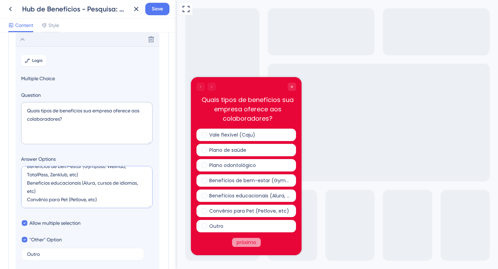
scroll to position [0, 0]
click at [33, 173] on textarea "Vale flexível (Caju) Plano de saúde Plano odontológico Benefícios de bem-estar …" at bounding box center [86, 187] width 131 height 42
click at [62, 174] on textarea "Cartão flexível (Caju) Plano de saúde Plano odontológico Benefícios de bem-esta…" at bounding box center [86, 187] width 131 height 42
click at [75, 174] on textarea "Cartão flexível Caju) Plano de saúde Plano odontológico Benefícios de bem-estar…" at bounding box center [86, 187] width 131 height 42
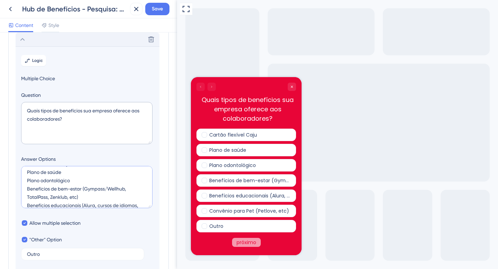
scroll to position [16, 0]
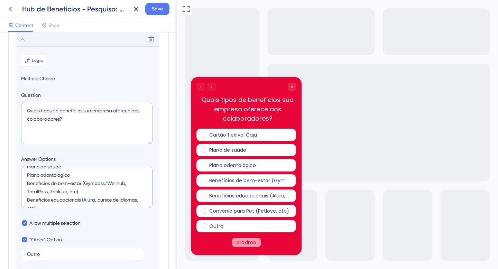
click at [95, 183] on textarea "Cartão flexível Caju Plano de saúde Plano odontológico Benefícios de bem-estar …" at bounding box center [86, 187] width 131 height 42
drag, startPoint x: 61, startPoint y: 184, endPoint x: 25, endPoint y: 182, distance: 35.7
click at [25, 182] on textarea "Cartão flexível Caju Plano de saúde Plano odontológico Benefícios de bem-estar …" at bounding box center [86, 187] width 131 height 42
click at [113, 190] on textarea "Cartão flexível Caju Plano de saúde Plano odontológico Benefícios de bem-estar …" at bounding box center [86, 187] width 131 height 42
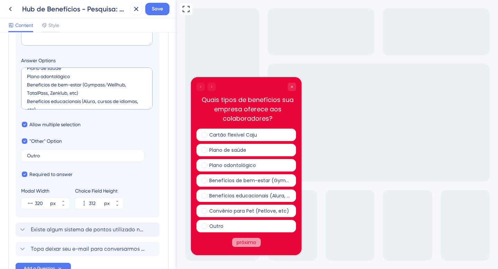
scroll to position [140, 0]
type textarea "Cartão flexível Caju Plano de saúde Plano odontológico Benefícios de bem-estar …"
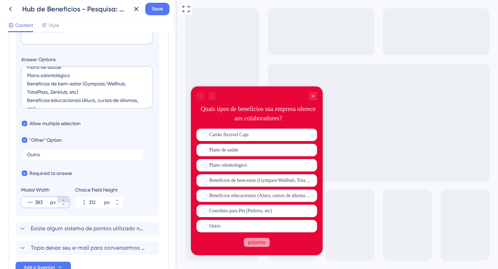
click at [65, 199] on icon at bounding box center [63, 200] width 4 height 4
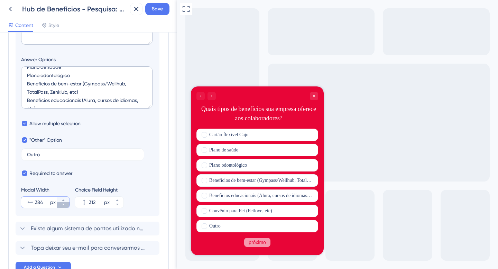
click at [64, 205] on icon at bounding box center [63, 204] width 4 height 4
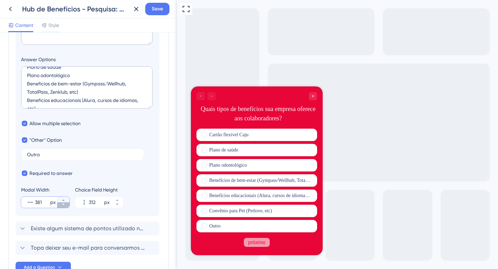
click at [64, 205] on icon at bounding box center [63, 204] width 4 height 4
type input "380"
drag, startPoint x: 60, startPoint y: 84, endPoint x: 31, endPoint y: 83, distance: 29.1
click at [31, 83] on textarea "Cartão flexível Caju Plano de saúde Plano odontológico Benefícios de bem-estar …" at bounding box center [86, 87] width 131 height 42
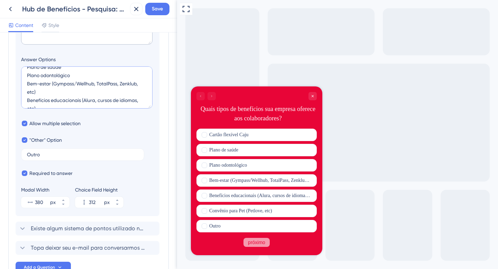
drag, startPoint x: 54, startPoint y: 101, endPoint x: 27, endPoint y: 99, distance: 27.1
click at [27, 99] on textarea "Cartão flexível Caju Plano de saúde Plano odontológico Bem-estar (Gympass/Wellh…" at bounding box center [86, 87] width 131 height 42
type textarea "Cartão flexível Caju Plano de saúde Plano odontológico Bem-estar (Gympass/Wellh…"
click at [238, 209] on span "Convênio para Pet (Petlove, etc)" at bounding box center [240, 211] width 63 height 8
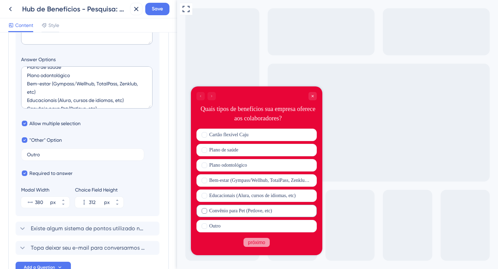
checkbox input "false"
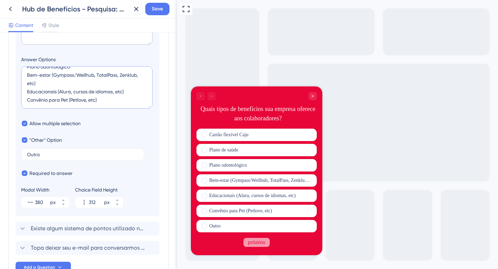
click at [64, 100] on textarea "Cartão flexível Caju Plano de saúde Plano odontológico Bem-estar (Gympass/Wellh…" at bounding box center [86, 87] width 131 height 42
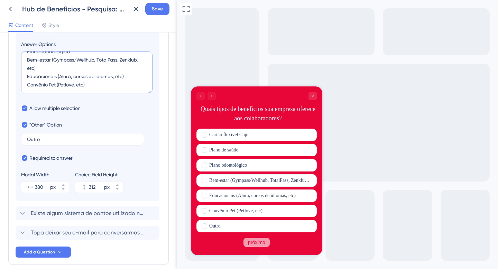
scroll to position [154, 0]
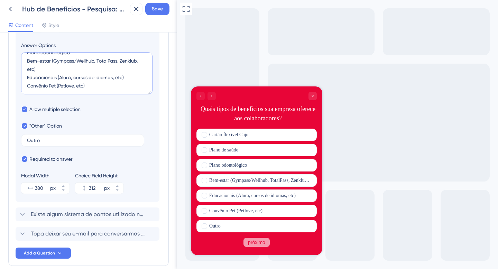
click at [90, 86] on textarea "Cartão flexível Caju Plano de saúde Plano odontológico Bem-estar (Gympass/Wellh…" at bounding box center [86, 73] width 131 height 42
type textarea "Cartão flexível Caju Plano de saúde Plano odontológico Bem-estar (Gympass/Wellh…"
type input "356"
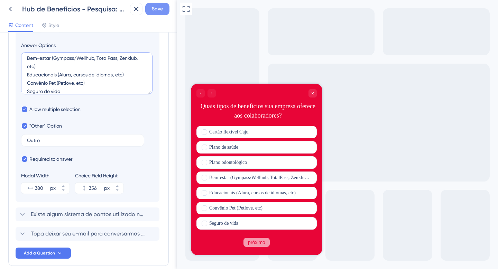
type textarea "Cartão flexível Caju Plano de saúde Plano odontológico Bem-estar (Gympass/Wellh…"
click at [159, 11] on span "Save" at bounding box center [157, 9] width 11 height 8
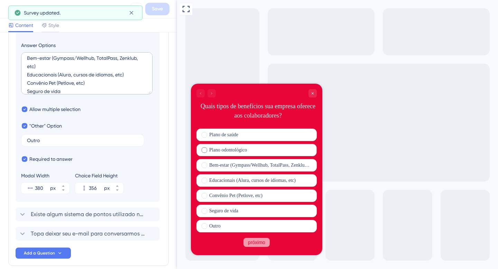
scroll to position [0, 0]
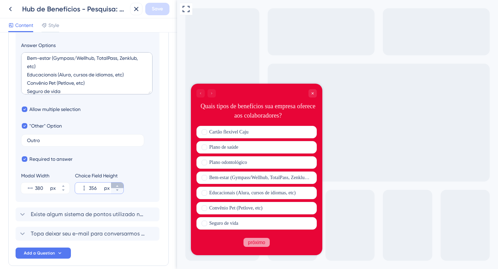
click at [117, 186] on icon at bounding box center [117, 186] width 4 height 4
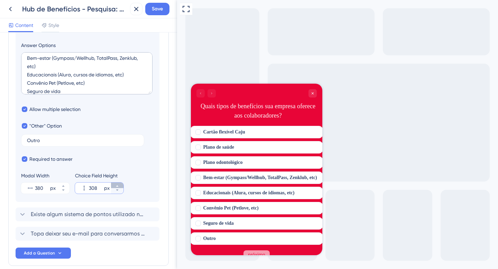
click at [117, 186] on icon at bounding box center [117, 186] width 4 height 4
click at [116, 192] on icon at bounding box center [117, 190] width 4 height 4
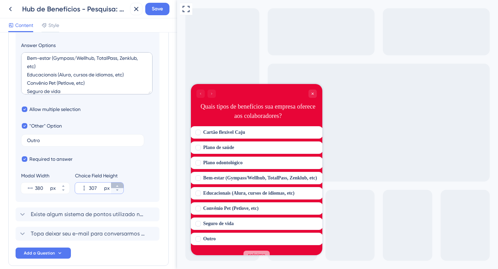
click at [116, 185] on icon at bounding box center [117, 186] width 4 height 4
type input "308"
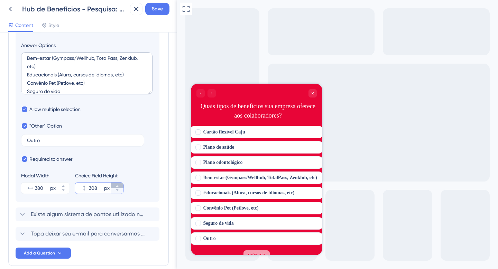
click at [116, 184] on icon at bounding box center [117, 186] width 4 height 4
click at [62, 90] on textarea "Cartão flexível Caju Plano de saúde Plano odontológico Bem-estar (Gympass/Wellh…" at bounding box center [86, 73] width 131 height 42
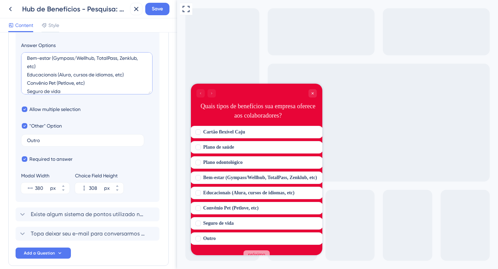
click at [62, 90] on textarea "Cartão flexível Caju Plano de saúde Plano odontológico Bem-estar (Gympass/Wellh…" at bounding box center [86, 73] width 131 height 42
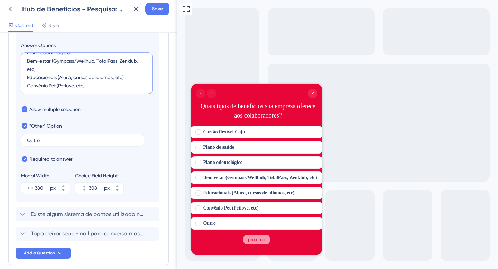
scroll to position [0, 0]
type textarea "Cartão flexível Caju Plano de saúde Plano odontológico Bem-estar (Gympass/Wellh…"
click at [159, 7] on span "Save" at bounding box center [157, 9] width 11 height 8
click at [9, 9] on icon at bounding box center [10, 9] width 8 height 8
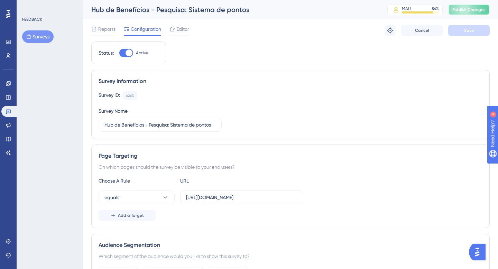
click at [470, 11] on button "Publish Changes" at bounding box center [469, 9] width 42 height 11
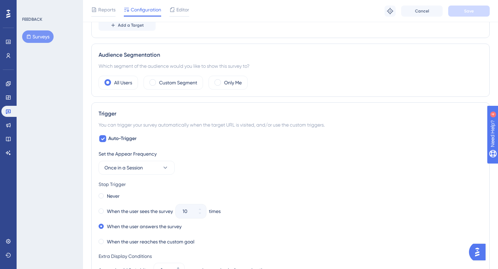
scroll to position [206, 0]
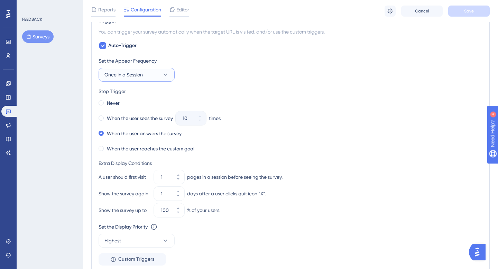
click at [165, 70] on button "Once in a Session" at bounding box center [137, 75] width 76 height 14
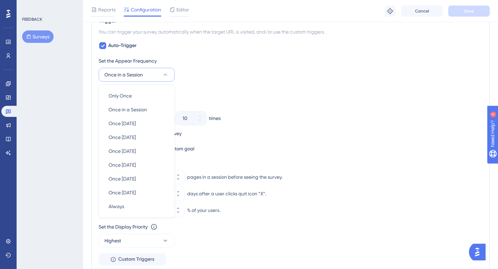
scroll to position [303, 0]
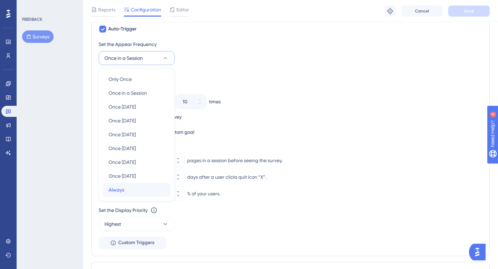
click at [129, 186] on div "Always Always" at bounding box center [137, 190] width 56 height 14
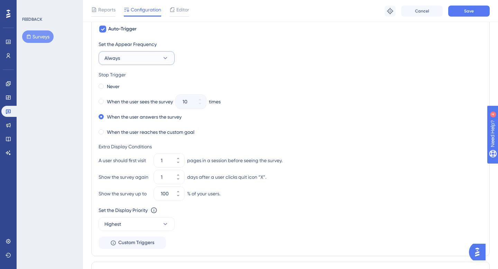
click at [161, 57] on button "Always" at bounding box center [137, 58] width 76 height 14
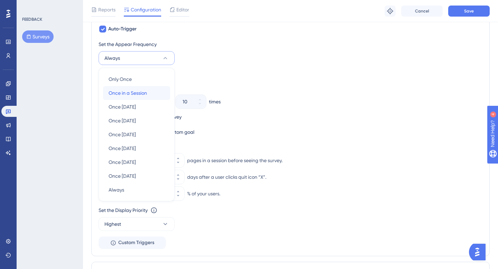
click at [140, 94] on span "Once in a Session" at bounding box center [128, 93] width 38 height 8
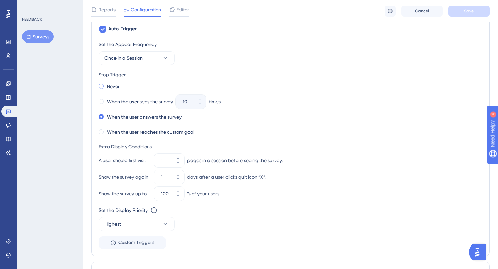
click at [107, 83] on label "Never" at bounding box center [113, 86] width 13 height 8
click at [100, 117] on span at bounding box center [101, 116] width 5 height 5
click at [106, 115] on input "radio" at bounding box center [106, 115] width 0 height 0
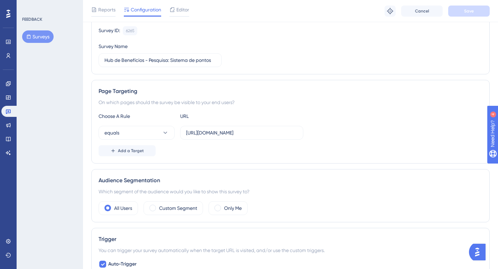
scroll to position [70, 0]
